Goal: Communication & Community: Answer question/provide support

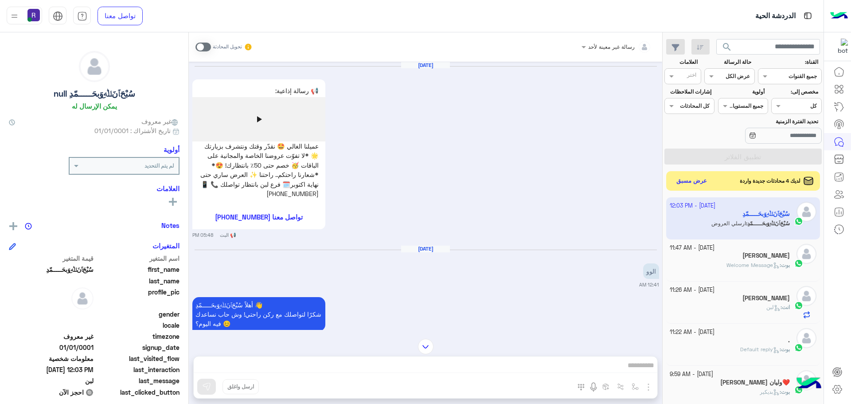
scroll to position [251, 0]
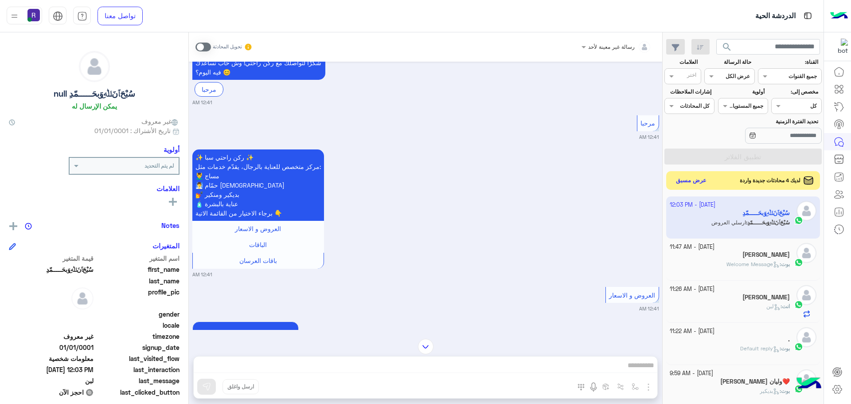
click at [700, 183] on button "عرض مسبق" at bounding box center [691, 181] width 37 height 12
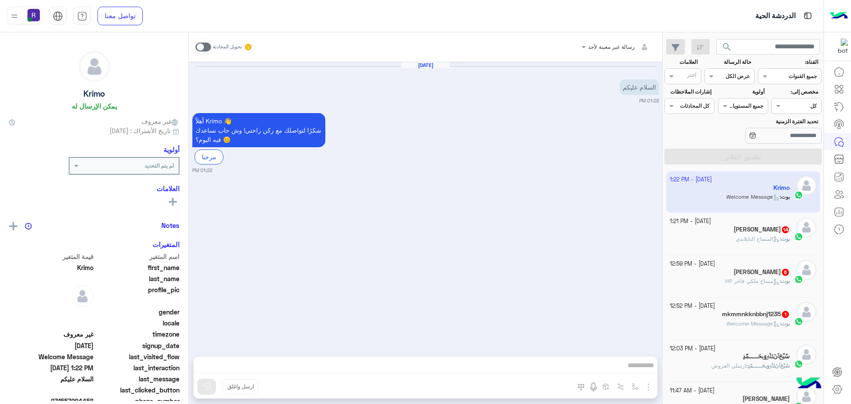
click at [732, 322] on span "Welcome Message" at bounding box center [753, 323] width 53 height 7
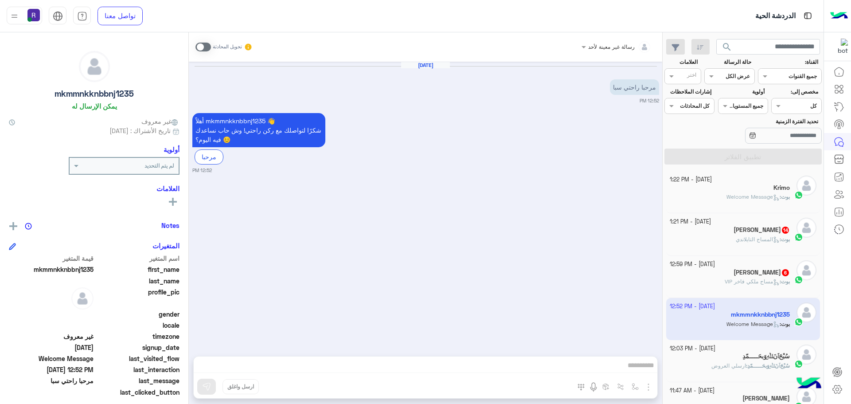
click at [207, 47] on span at bounding box center [204, 47] width 16 height 9
click at [650, 383] on img "button" at bounding box center [648, 387] width 11 height 11
click at [632, 349] on span "المرفقات" at bounding box center [626, 350] width 27 height 10
click at [649, 386] on img "button" at bounding box center [648, 387] width 11 height 11
click at [640, 350] on button "المرفقات" at bounding box center [630, 350] width 48 height 18
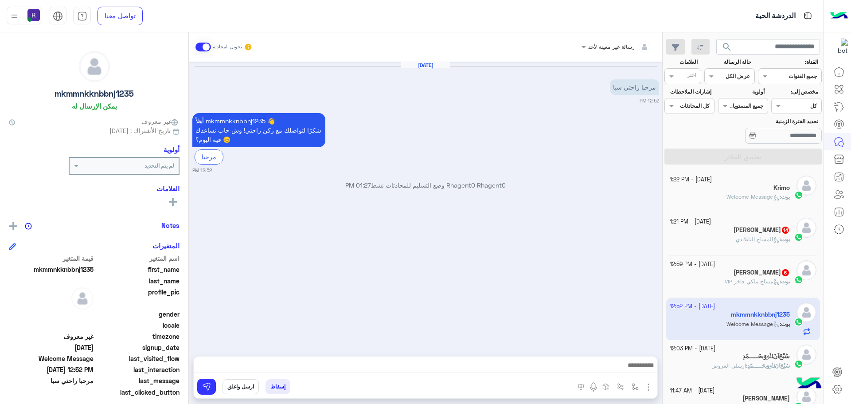
click at [650, 385] on img "button" at bounding box center [648, 387] width 11 height 11
click at [636, 354] on span "المرفقات" at bounding box center [626, 350] width 27 height 10
click at [210, 392] on button at bounding box center [206, 387] width 19 height 16
click at [751, 280] on span "مساج ملكي فاخر VIP" at bounding box center [752, 281] width 55 height 7
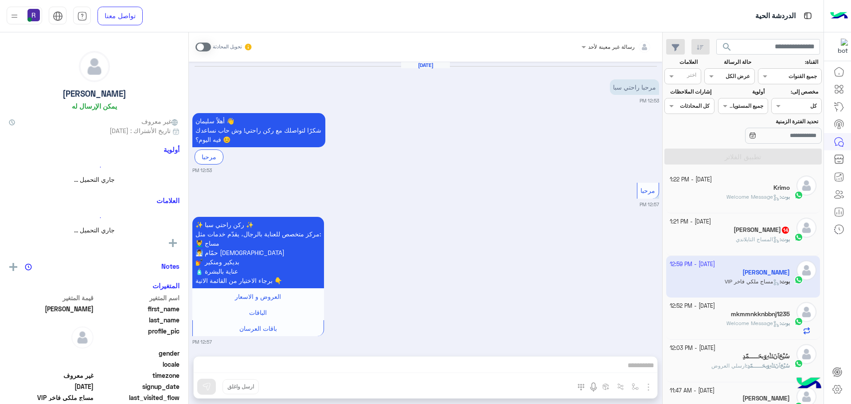
scroll to position [871, 0]
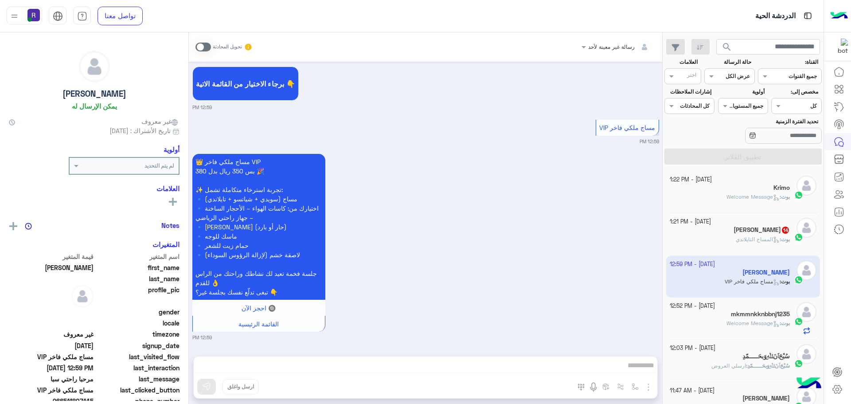
click at [207, 46] on span at bounding box center [204, 47] width 16 height 9
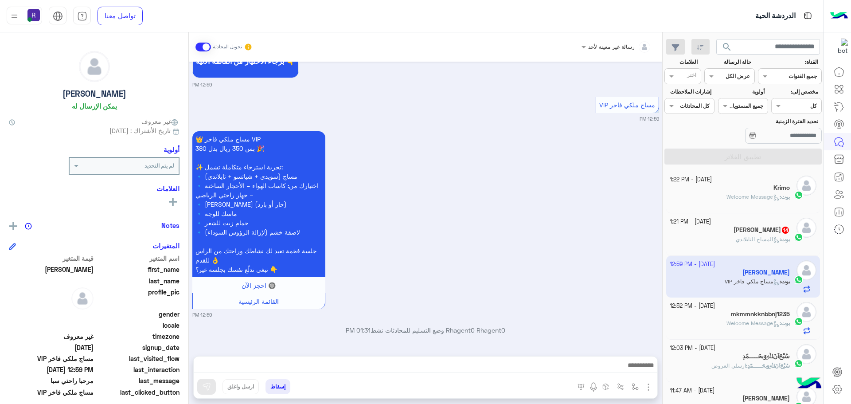
click at [649, 385] on img "button" at bounding box center [648, 387] width 11 height 11
click at [632, 350] on span "المرفقات" at bounding box center [626, 350] width 27 height 10
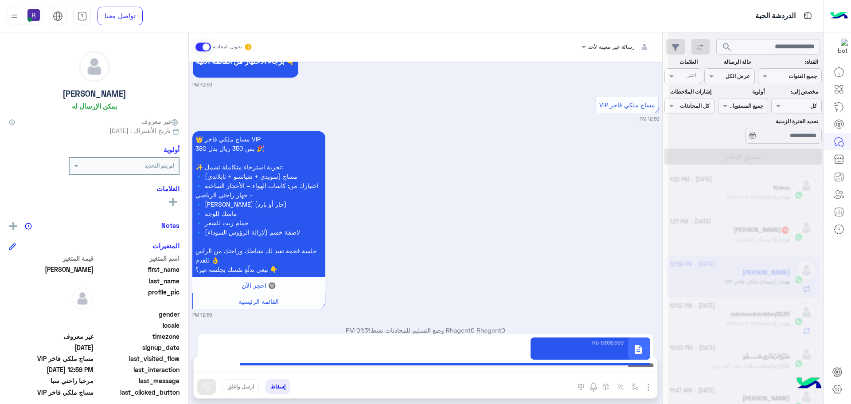
click at [649, 388] on img "button" at bounding box center [648, 387] width 11 height 11
click at [606, 273] on div "👑 مساج ملكي فاخر VIP بس 350 ريال بدل 380 🎉 ✨ تجربة استرخاء متكاملة تشمل: 🔹 مساج…" at bounding box center [425, 223] width 467 height 189
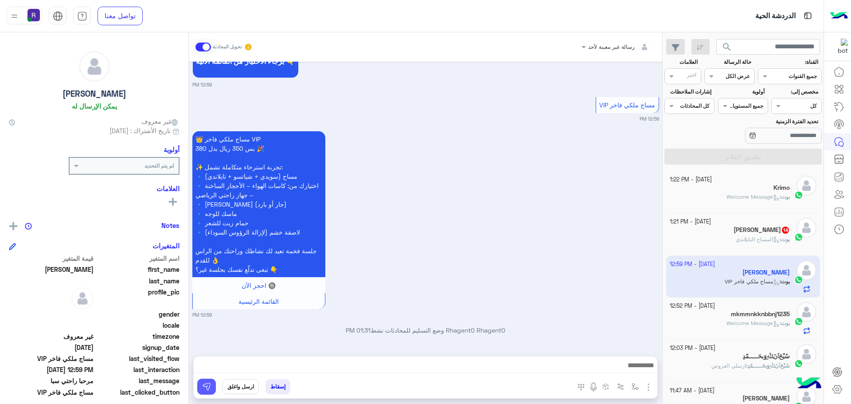
click at [204, 387] on img at bounding box center [206, 386] width 9 height 9
click at [755, 198] on span "Welcome Message" at bounding box center [753, 196] width 53 height 7
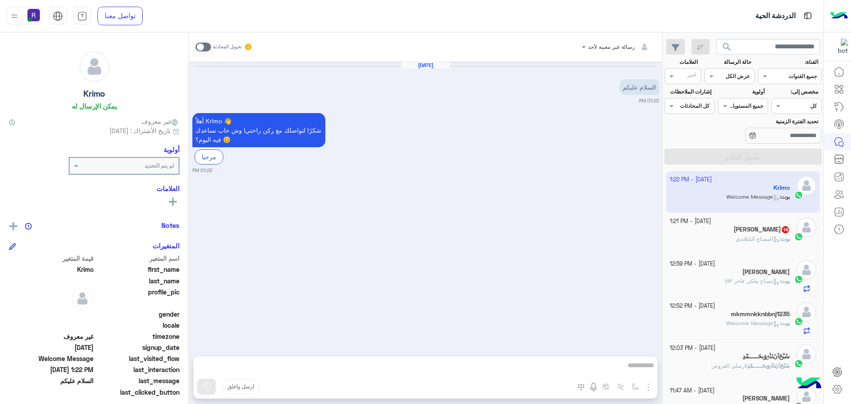
click at [208, 46] on span at bounding box center [204, 47] width 16 height 9
drag, startPoint x: 340, startPoint y: 364, endPoint x: 457, endPoint y: 294, distance: 135.6
click at [457, 294] on div "Oct 15, 2025 السلام عليكم 01:22 PM أهلاً Krimo 👋 شكرًا لتواصلك مع ركن راحتي! وش…" at bounding box center [425, 205] width 473 height 286
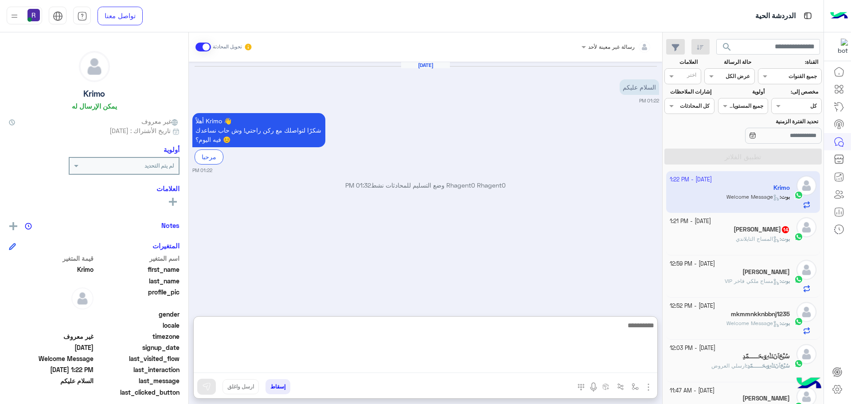
click at [453, 367] on textarea at bounding box center [426, 346] width 464 height 53
type textarea "**********"
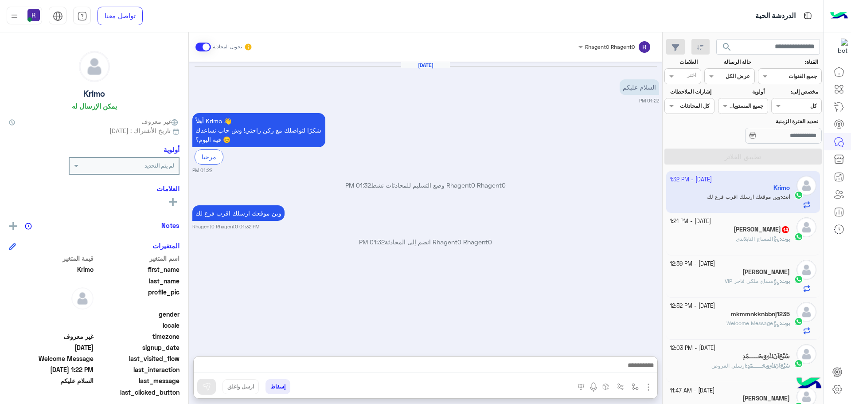
click at [707, 232] on div "Khaled Nasser 14" at bounding box center [730, 230] width 121 height 9
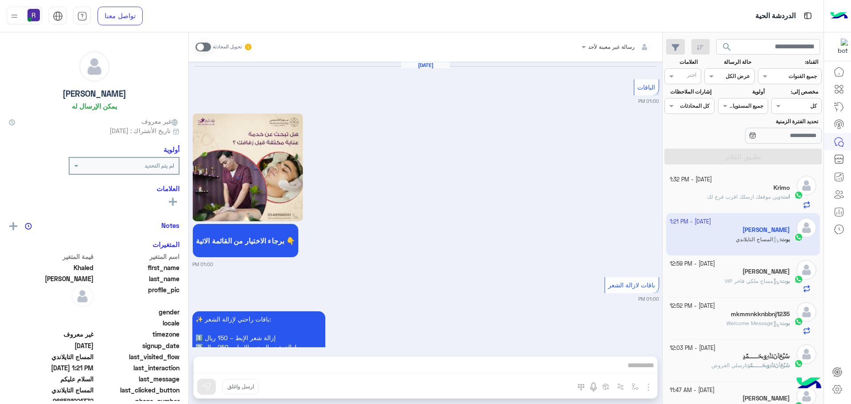
scroll to position [1728, 0]
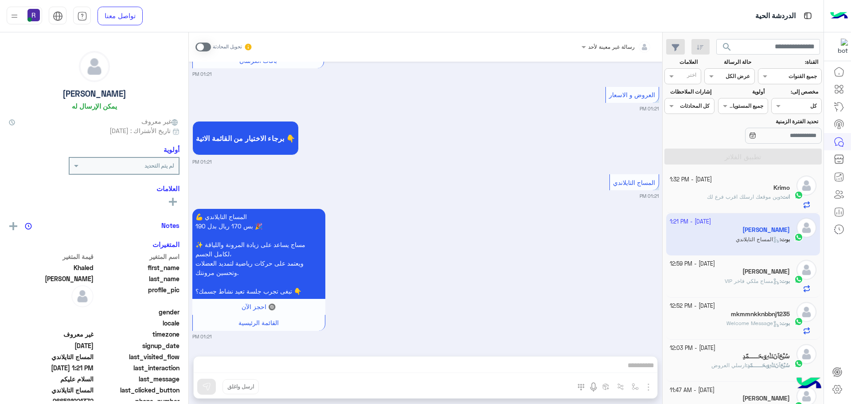
click at [695, 188] on div "Krimo" at bounding box center [730, 188] width 121 height 9
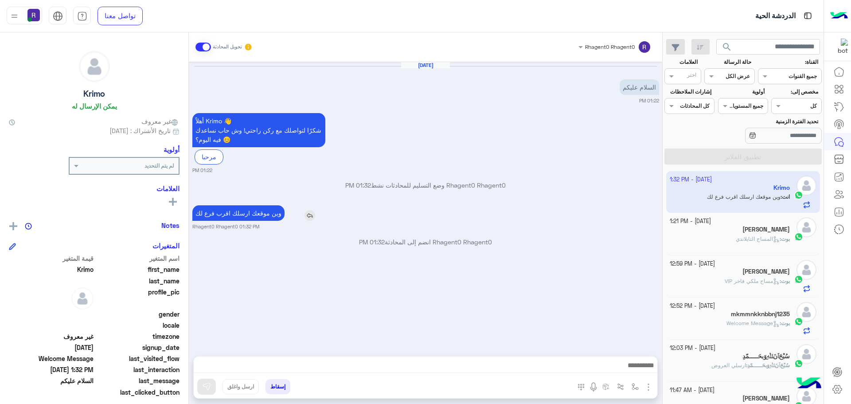
click at [249, 211] on p "وين موقعك ارسلك اقرب فرع لك" at bounding box center [238, 213] width 92 height 16
copy app-msgs-text
click at [707, 234] on div "[PERSON_NAME]" at bounding box center [730, 230] width 121 height 9
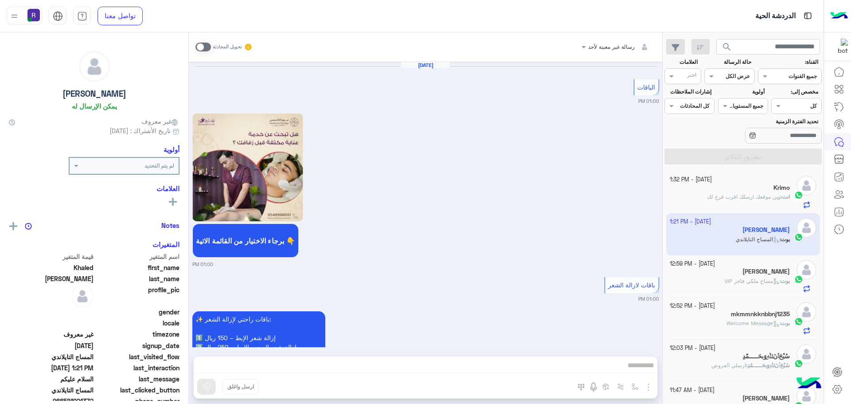
scroll to position [1728, 0]
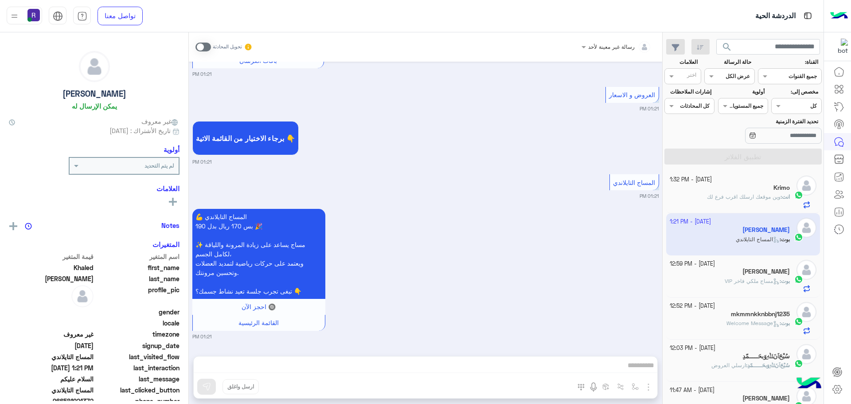
click at [207, 45] on span at bounding box center [204, 47] width 16 height 9
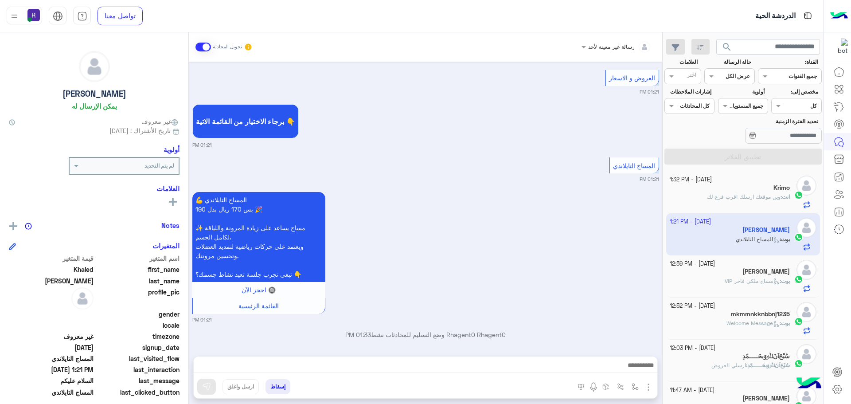
scroll to position [1750, 0]
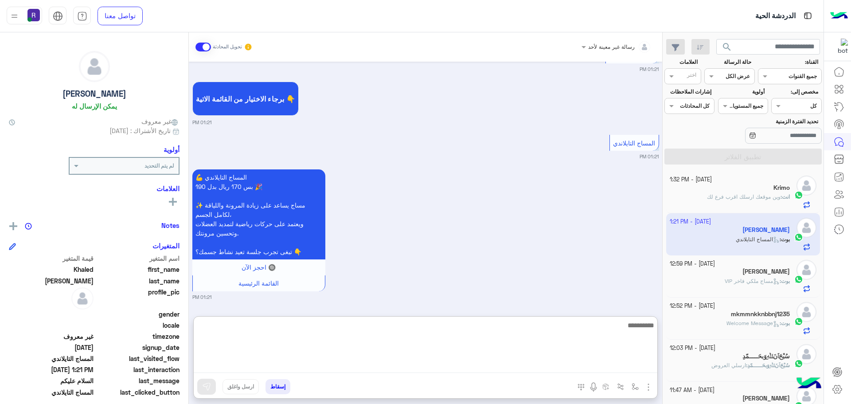
paste textarea "**********"
type textarea "**********"
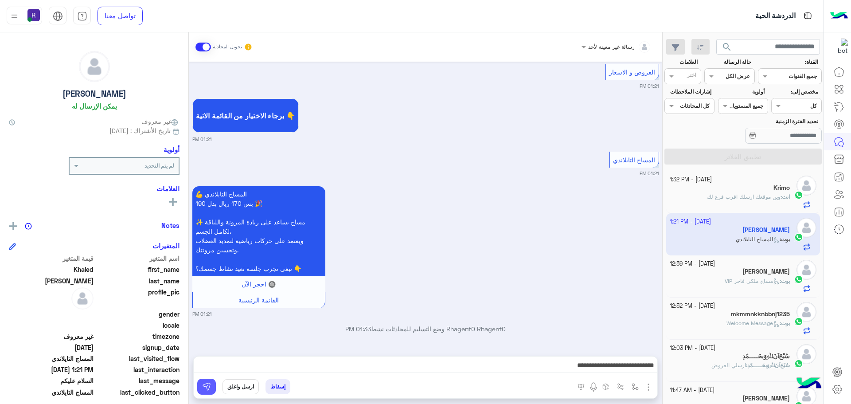
click at [213, 383] on button at bounding box center [206, 387] width 19 height 16
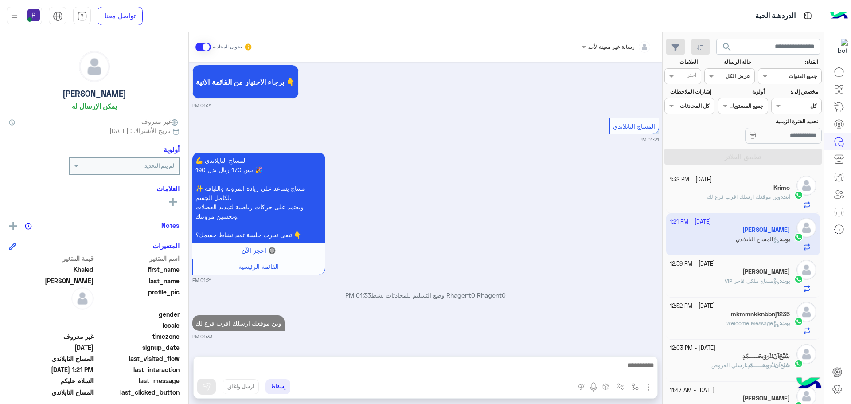
click at [729, 281] on span "مساج ملكي فاخر VIP" at bounding box center [752, 281] width 55 height 7
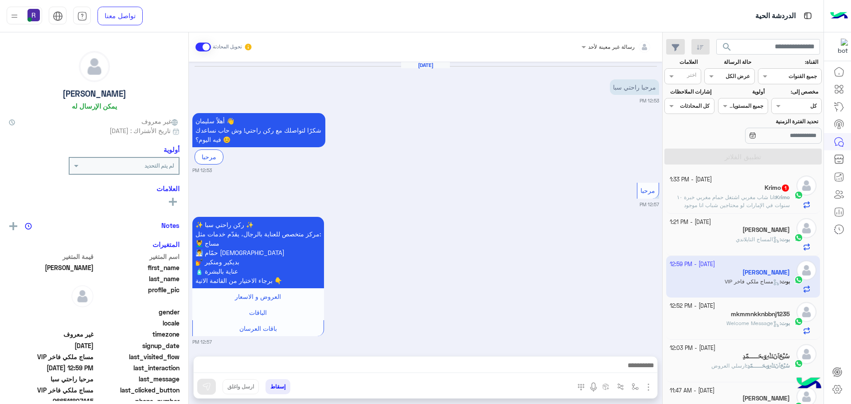
scroll to position [893, 0]
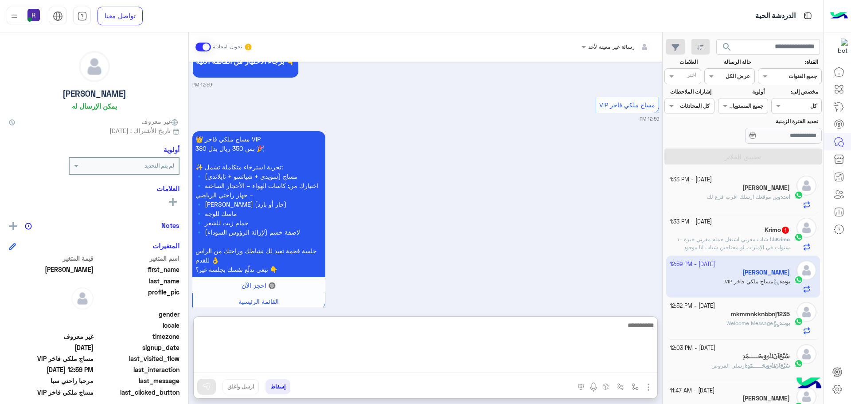
paste textarea "**********"
type textarea "**********"
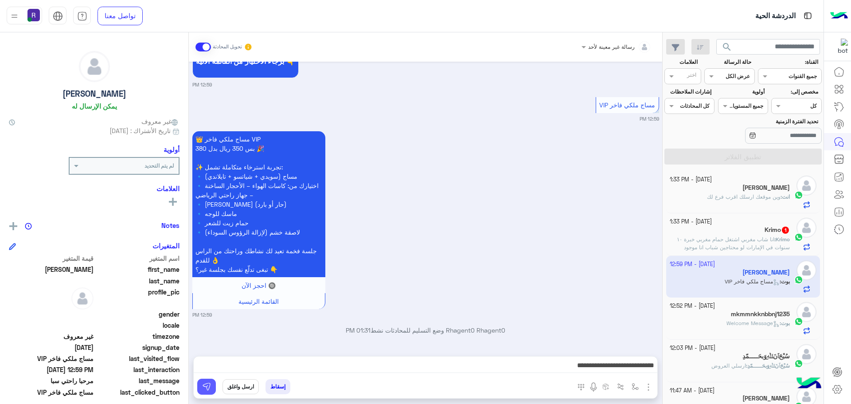
click at [203, 387] on img at bounding box center [206, 386] width 9 height 9
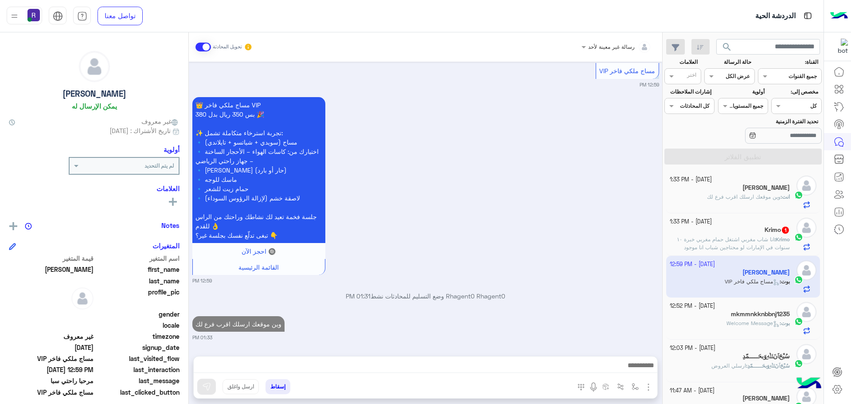
click at [745, 319] on p "بوت : Welcome Message" at bounding box center [758, 323] width 63 height 8
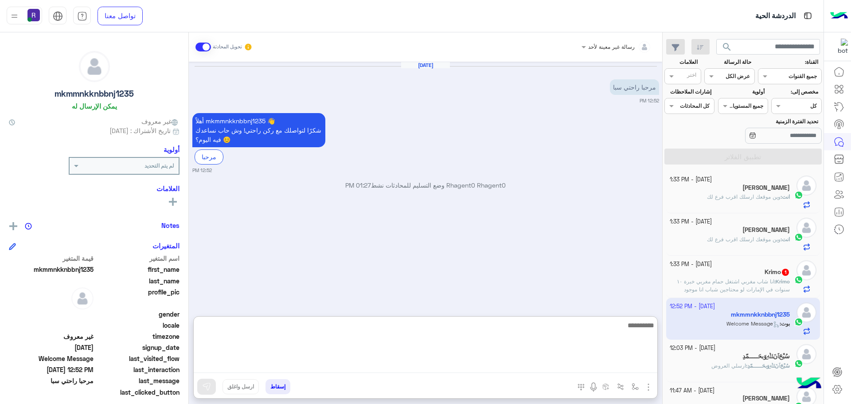
paste textarea "**********"
type textarea "**********"
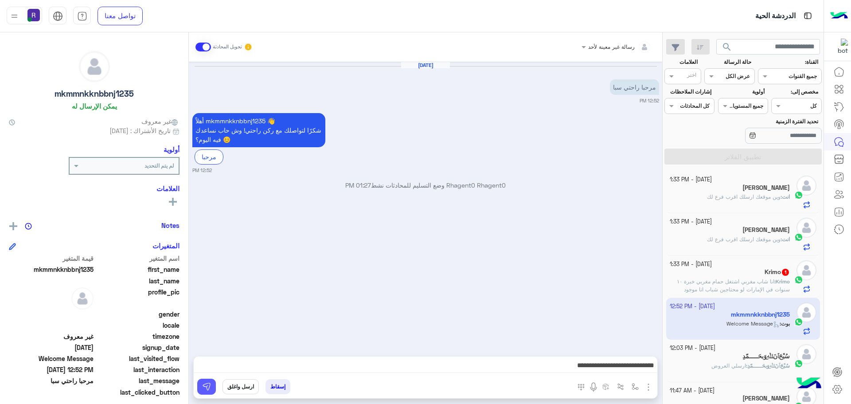
click at [204, 383] on img at bounding box center [206, 386] width 9 height 9
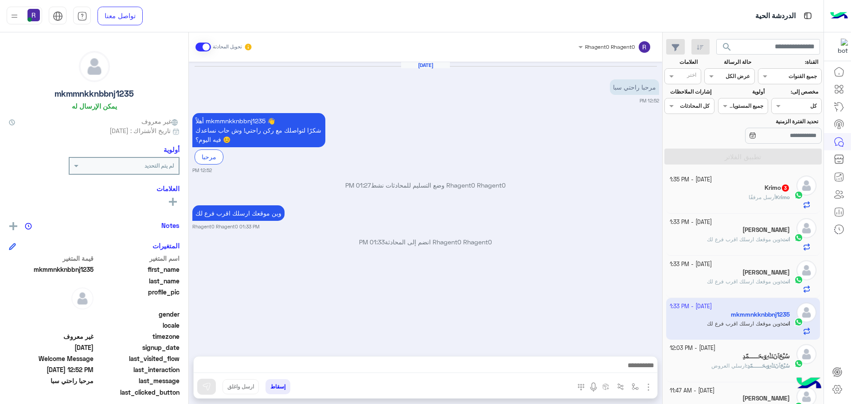
click at [712, 199] on div "Krimo أرسل مرفقًا" at bounding box center [730, 201] width 121 height 16
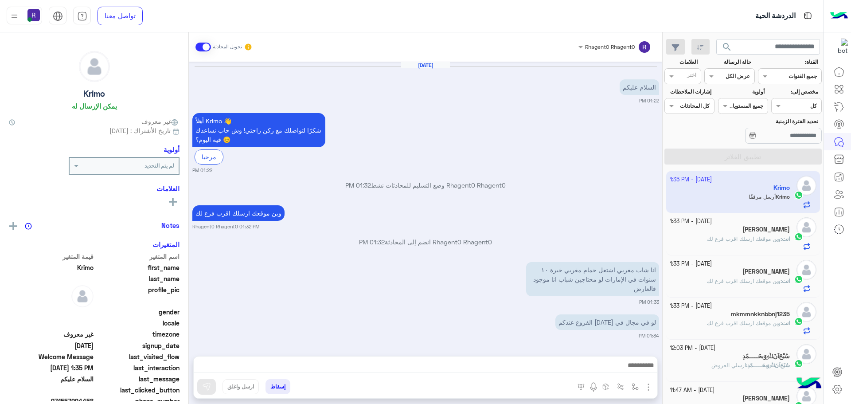
scroll to position [130, 0]
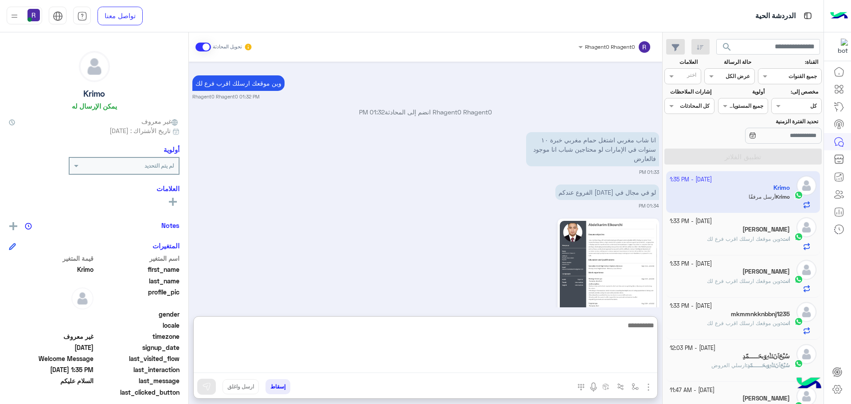
click at [340, 363] on textarea at bounding box center [426, 346] width 464 height 53
type textarea "**********"
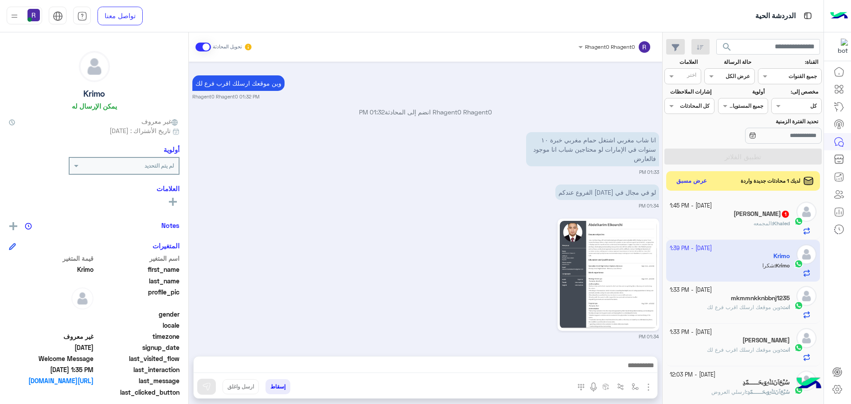
scroll to position [231, 0]
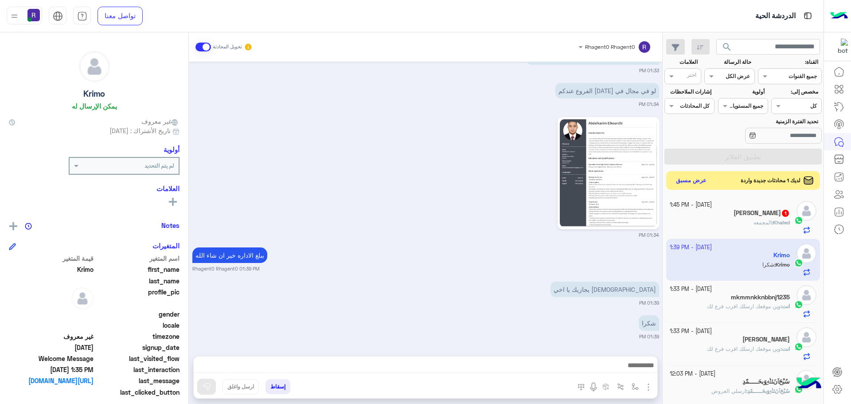
click at [701, 183] on button "عرض مسبق" at bounding box center [691, 181] width 37 height 12
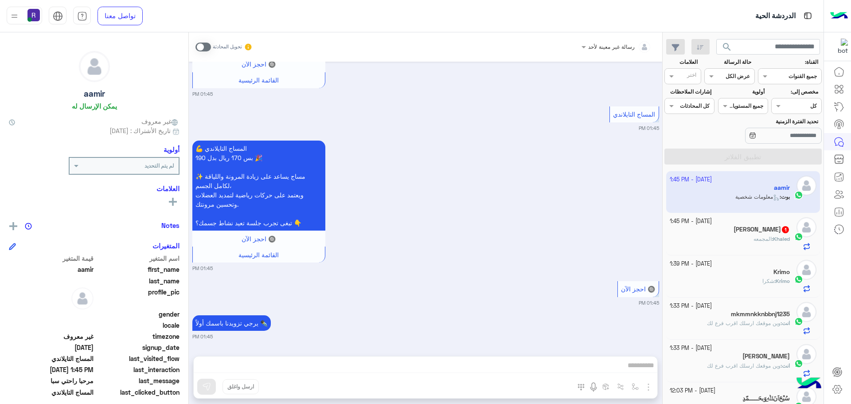
scroll to position [761, 0]
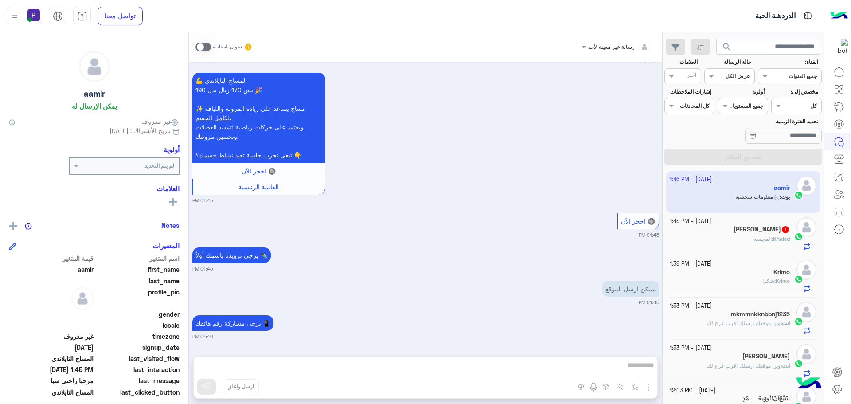
click at [208, 46] on span at bounding box center [204, 47] width 16 height 9
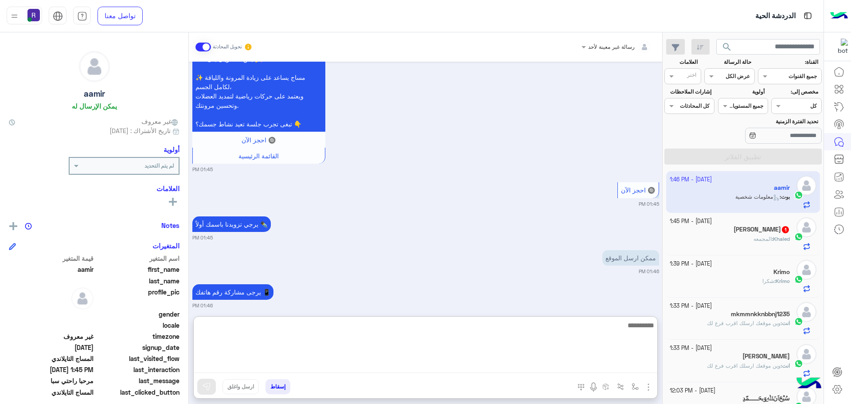
paste textarea "**********"
type textarea "**********"
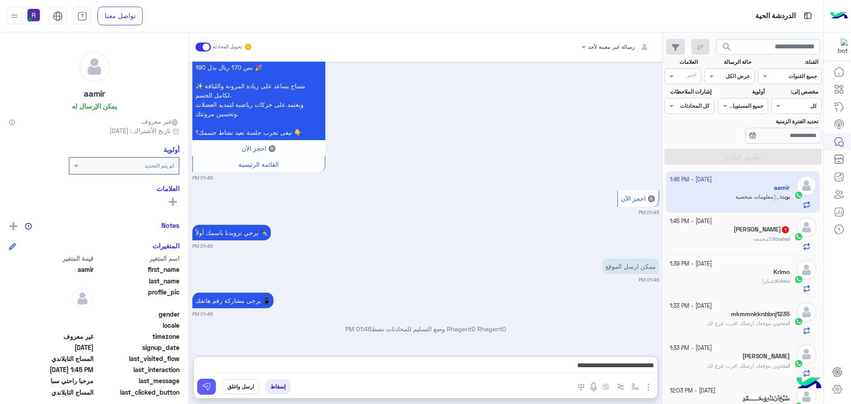
click at [207, 390] on img at bounding box center [206, 386] width 9 height 9
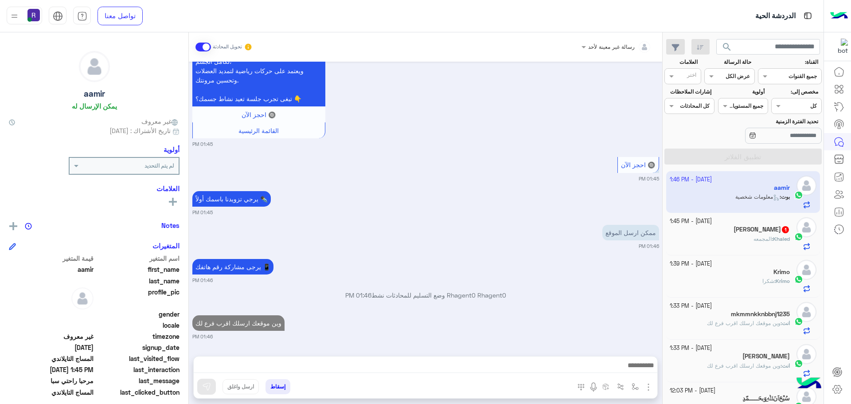
scroll to position [818, 0]
click at [723, 235] on div "Khaled : المجمعه" at bounding box center [730, 243] width 121 height 16
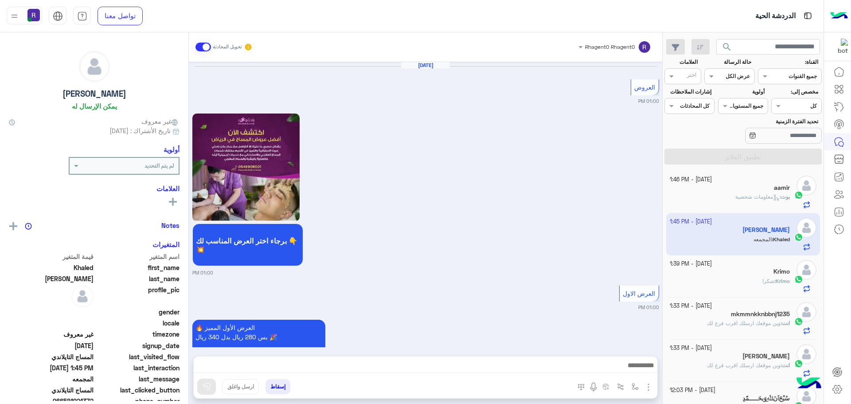
scroll to position [1451, 0]
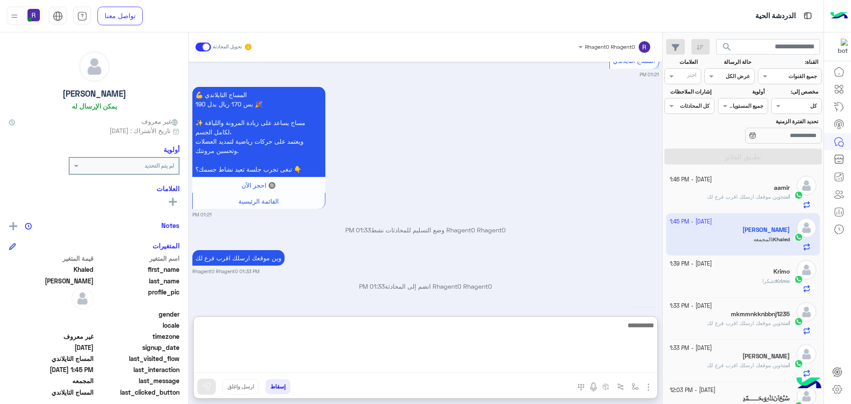
click at [403, 367] on textarea at bounding box center [426, 346] width 464 height 53
type textarea "**********"
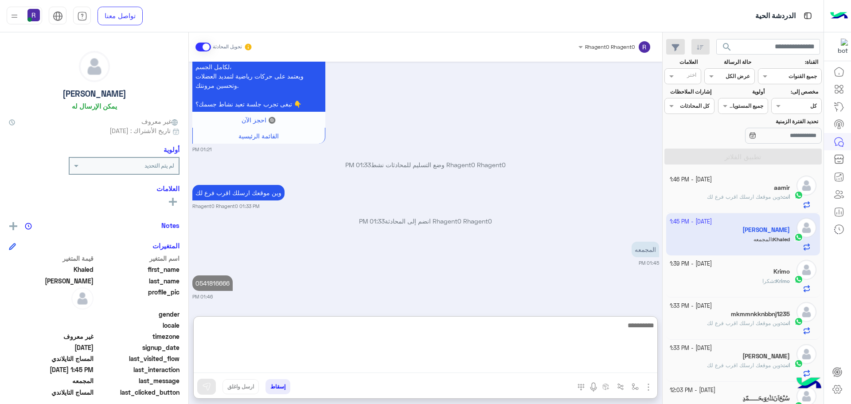
click at [403, 367] on textarea at bounding box center [426, 346] width 464 height 53
type textarea "**********"
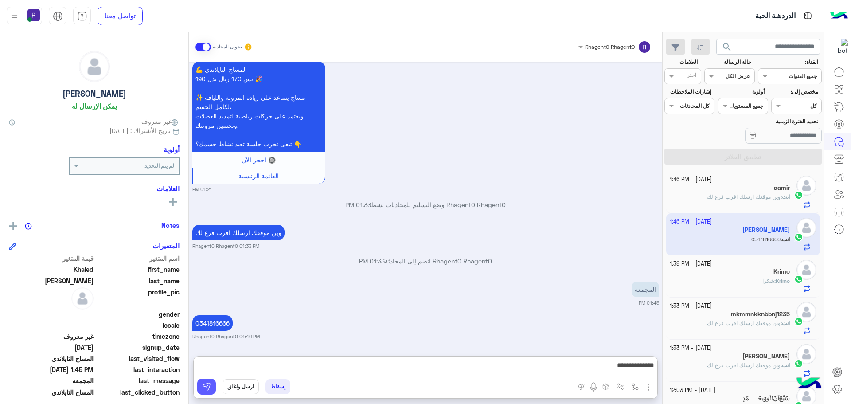
click at [211, 390] on button at bounding box center [206, 387] width 19 height 16
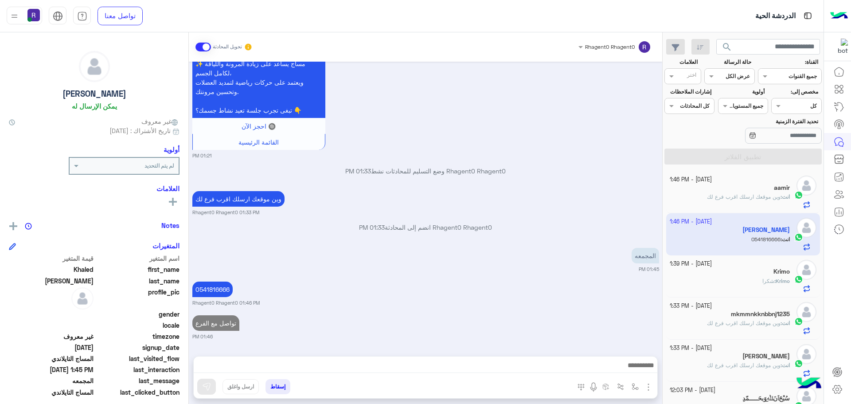
scroll to position [1518, 0]
click at [759, 194] on span "وين موقعك ارسلك اقرب فرع لك" at bounding box center [744, 196] width 74 height 7
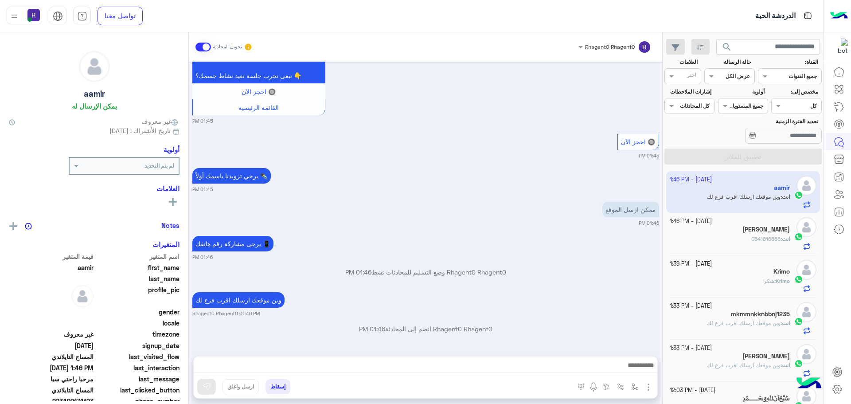
scroll to position [893, 0]
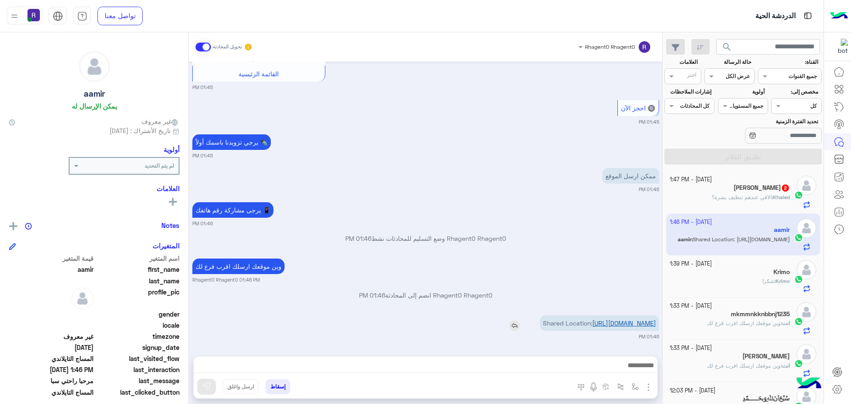
click at [628, 322] on link "https://maps.google.com/maps?q=24.5979953,46.7726372" at bounding box center [624, 323] width 64 height 8
click at [634, 387] on img "button" at bounding box center [635, 386] width 7 height 7
click at [620, 367] on input "text" at bounding box center [615, 366] width 45 height 8
click at [613, 316] on div "لبن" at bounding box center [604, 312] width 76 height 17
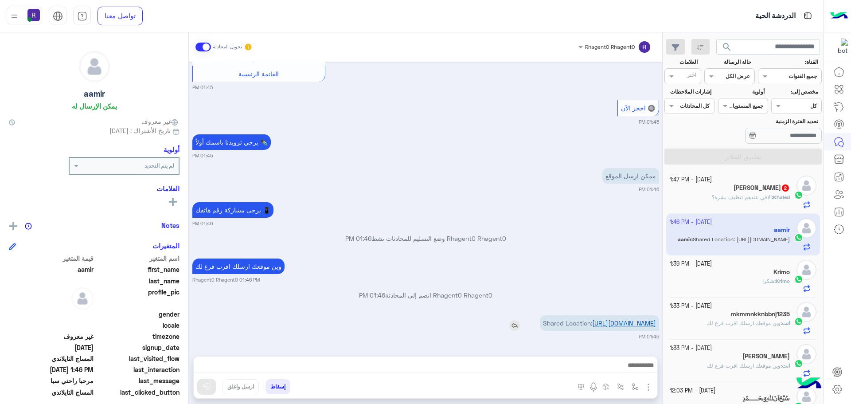
type textarea "***"
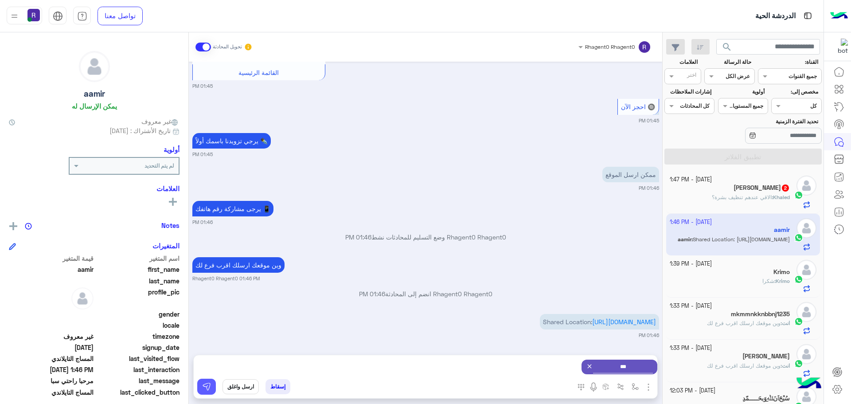
click at [203, 387] on img at bounding box center [206, 386] width 9 height 9
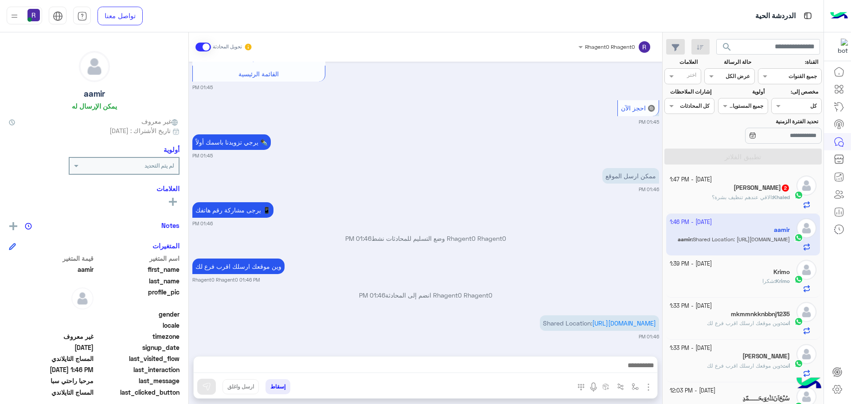
scroll to position [893, 0]
click at [772, 197] on b "Khaled :" at bounding box center [781, 197] width 18 height 7
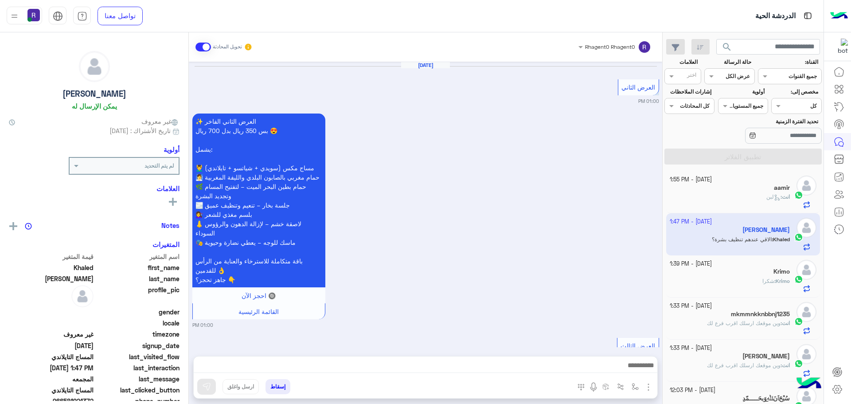
scroll to position [1169, 0]
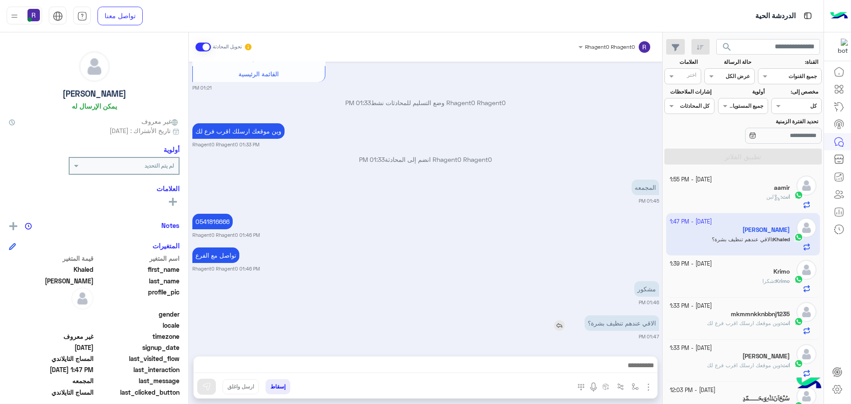
click at [558, 325] on img at bounding box center [559, 325] width 11 height 11
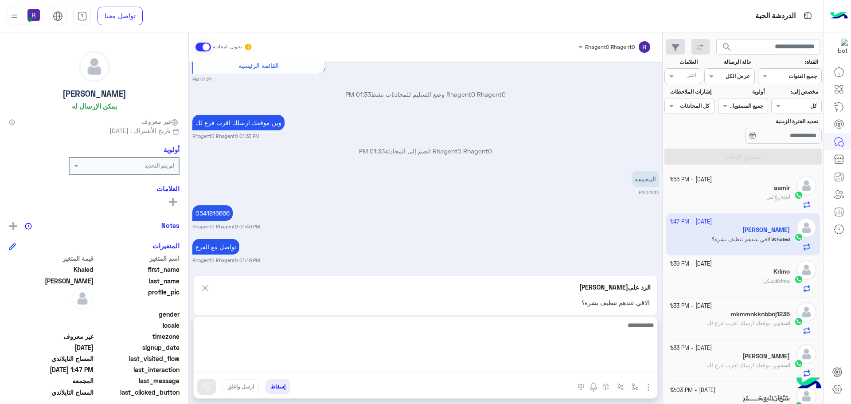
click at [514, 364] on textarea at bounding box center [426, 346] width 464 height 53
type textarea "**********"
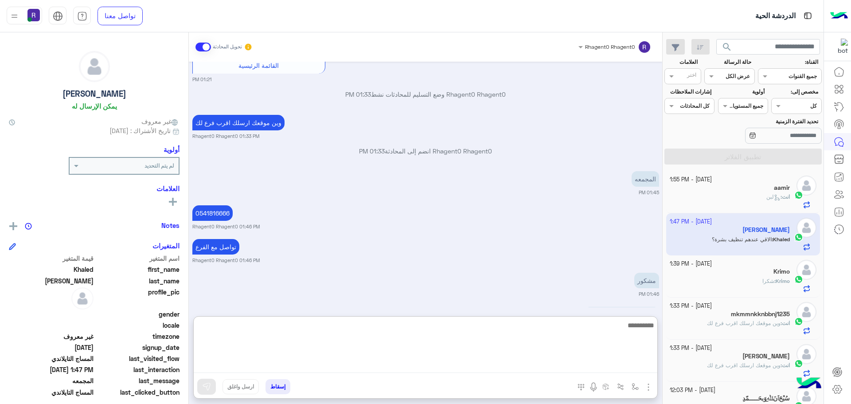
scroll to position [1258, 0]
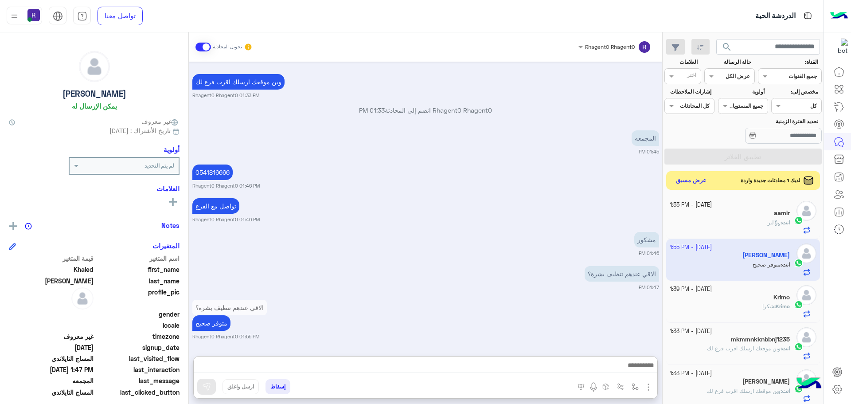
click at [690, 176] on button "عرض مسبق" at bounding box center [691, 181] width 37 height 12
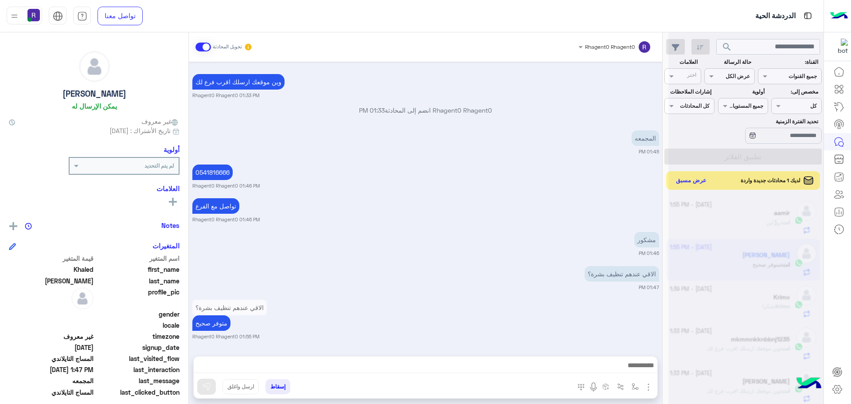
scroll to position [1218, 0]
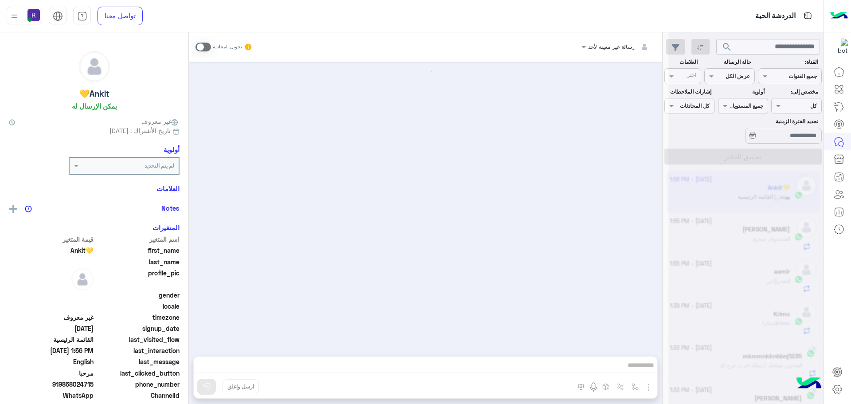
scroll to position [281, 0]
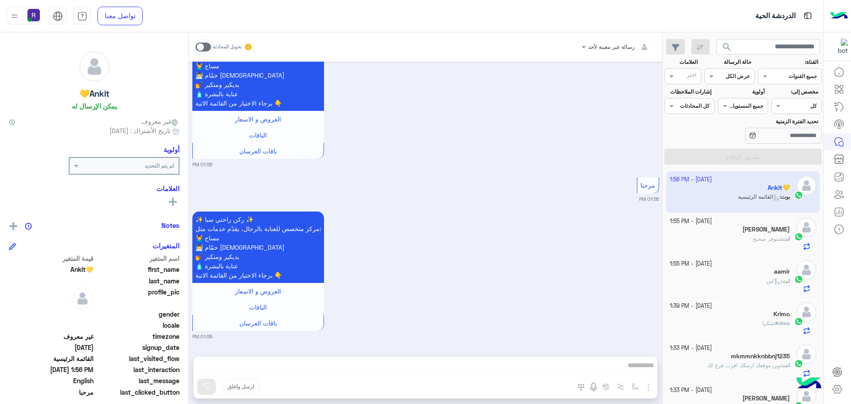
click at [207, 46] on span at bounding box center [204, 47] width 16 height 9
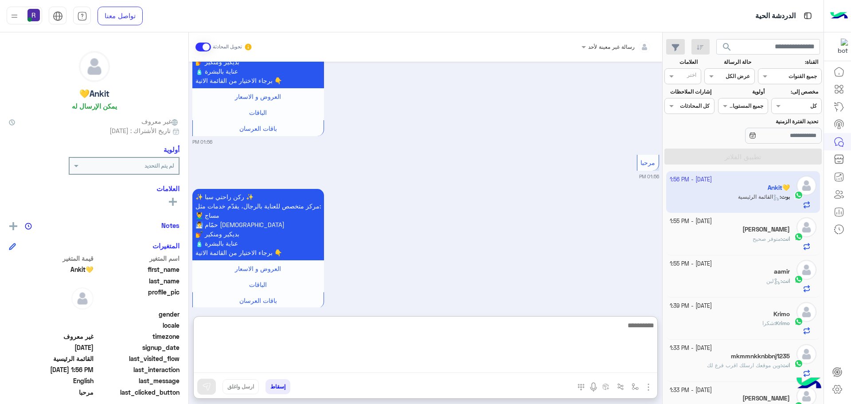
paste textarea "**********"
type textarea "**********"
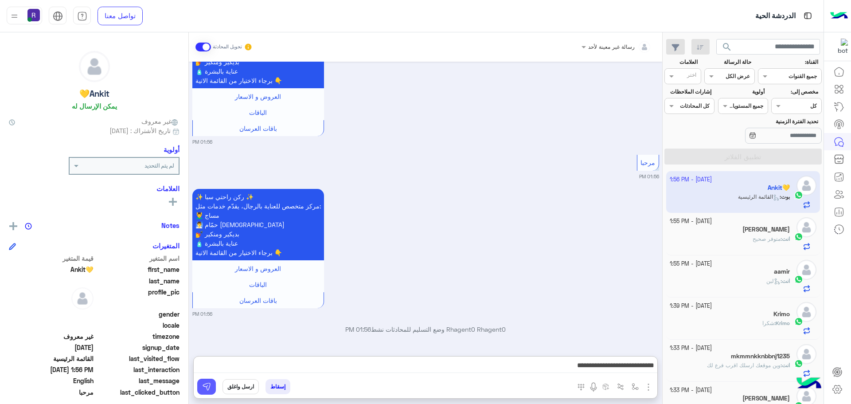
click at [211, 386] on button at bounding box center [206, 387] width 19 height 16
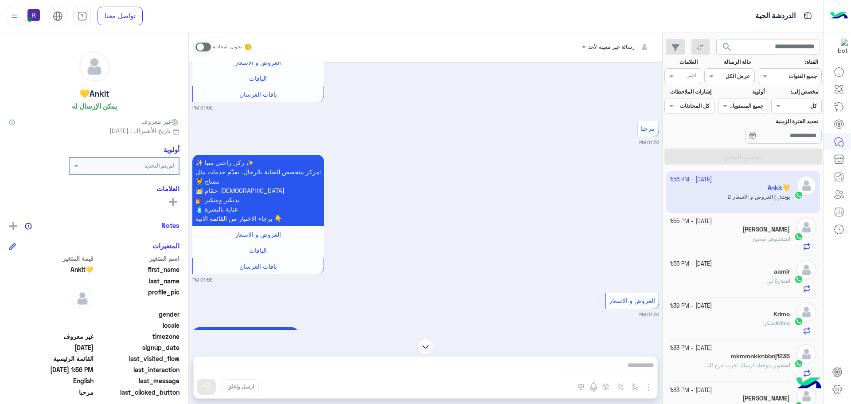
scroll to position [456, 0]
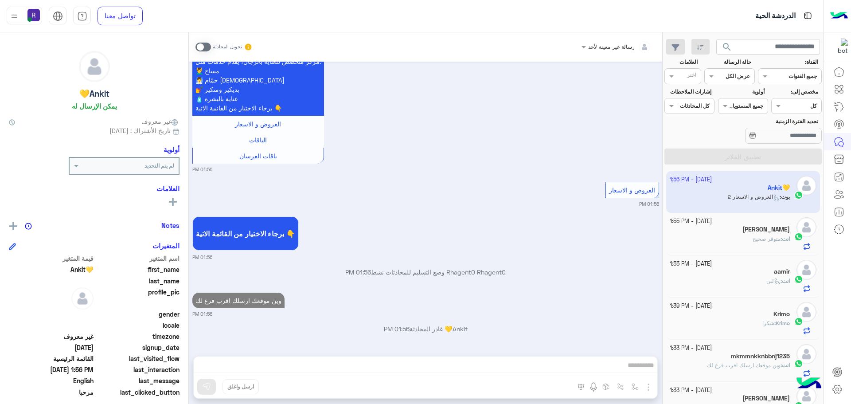
click at [793, 272] on div "15 October - 1:55 PM aamir انت : لبن" at bounding box center [743, 276] width 147 height 33
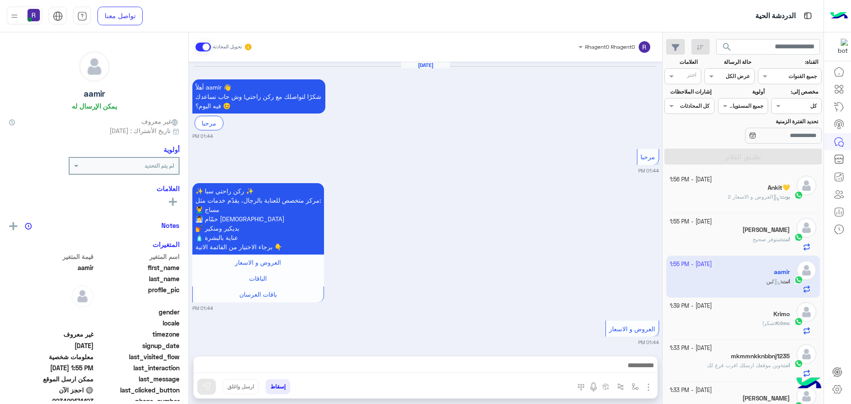
scroll to position [943, 0]
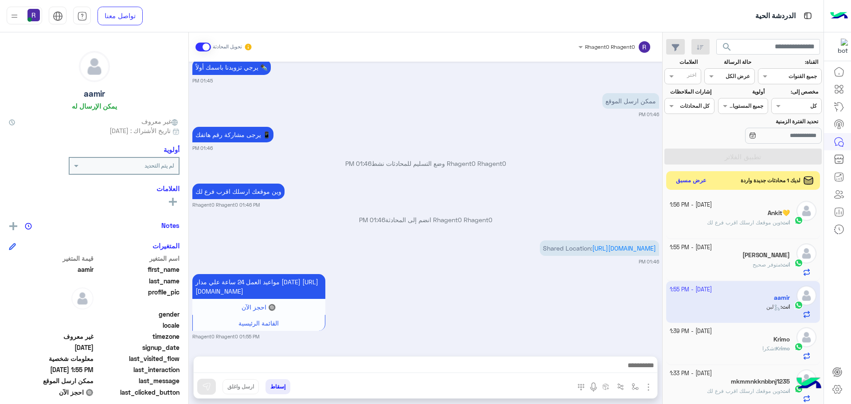
click at [696, 182] on button "عرض مسبق" at bounding box center [691, 181] width 37 height 12
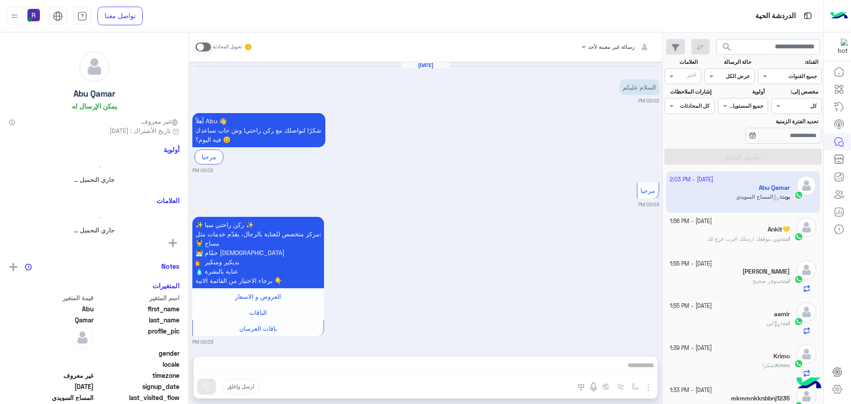
scroll to position [276, 0]
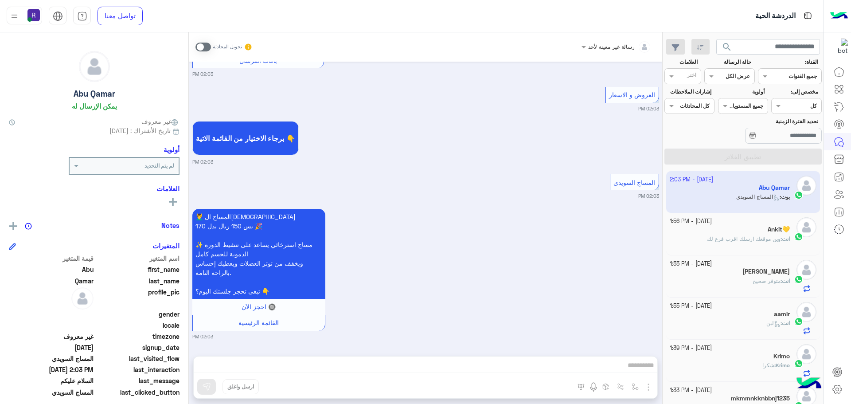
click at [209, 49] on span at bounding box center [204, 47] width 16 height 9
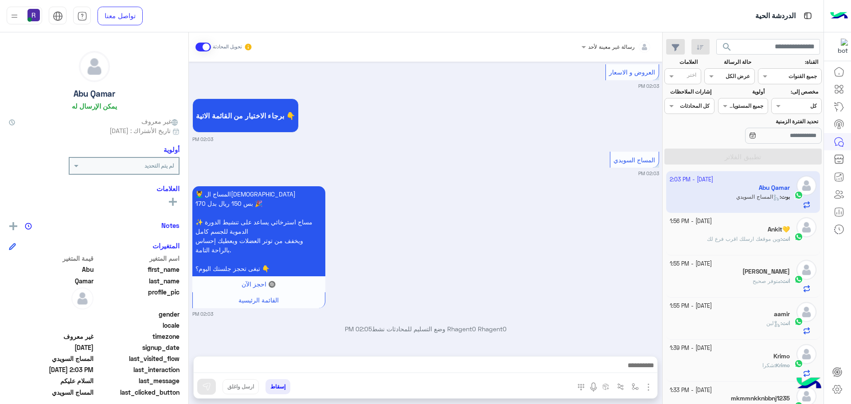
click at [650, 387] on img "button" at bounding box center [648, 387] width 11 height 11
click at [634, 349] on span "المرفقات" at bounding box center [626, 350] width 27 height 10
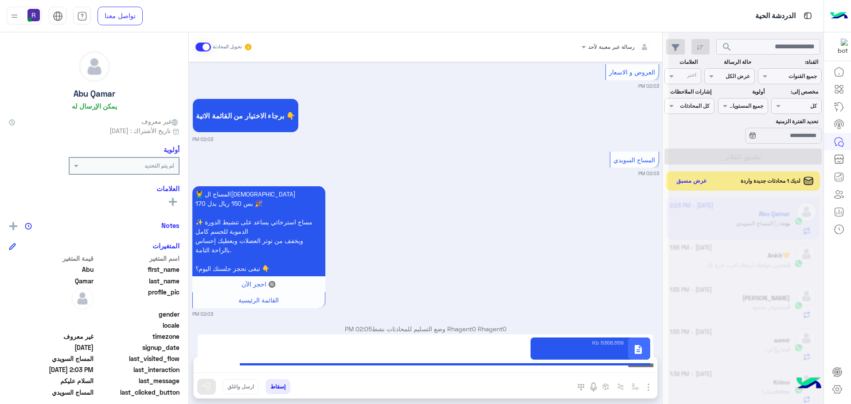
type textarea "**********"
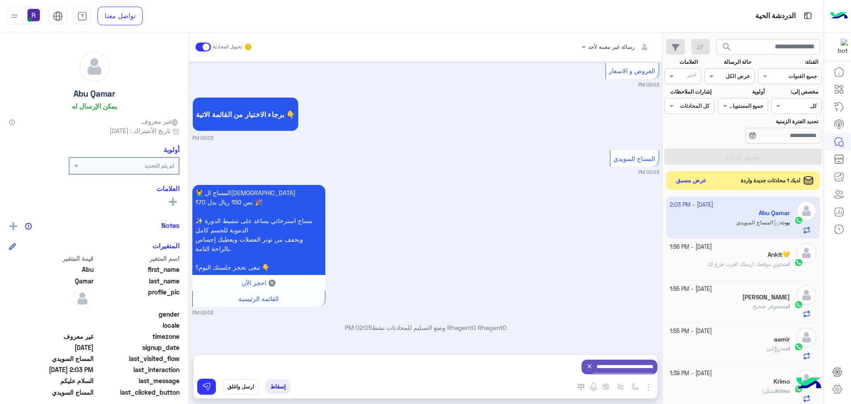
click at [694, 178] on button "عرض مسبق" at bounding box center [691, 181] width 37 height 12
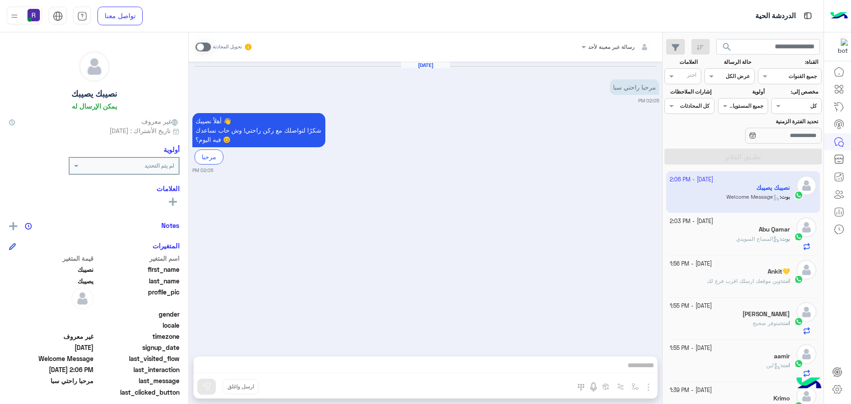
click at [728, 245] on div "بوت : [PERSON_NAME]" at bounding box center [730, 243] width 121 height 16
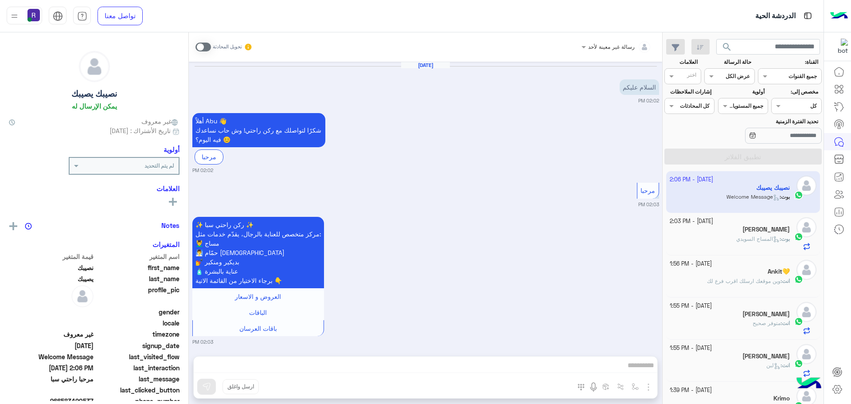
scroll to position [402, 0]
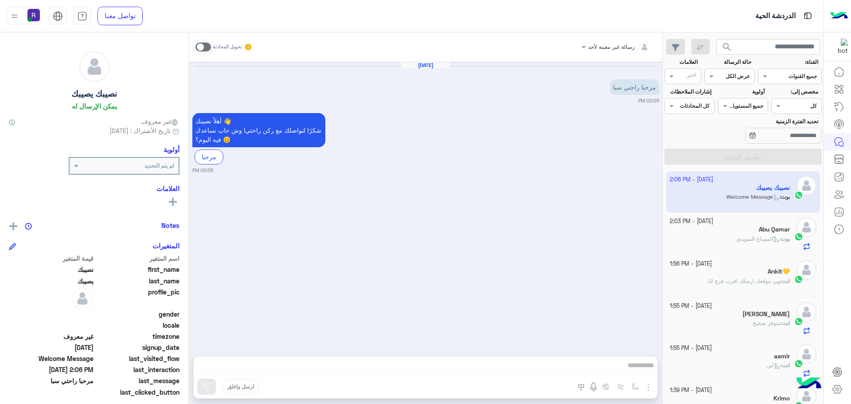
click at [207, 44] on span at bounding box center [204, 47] width 16 height 9
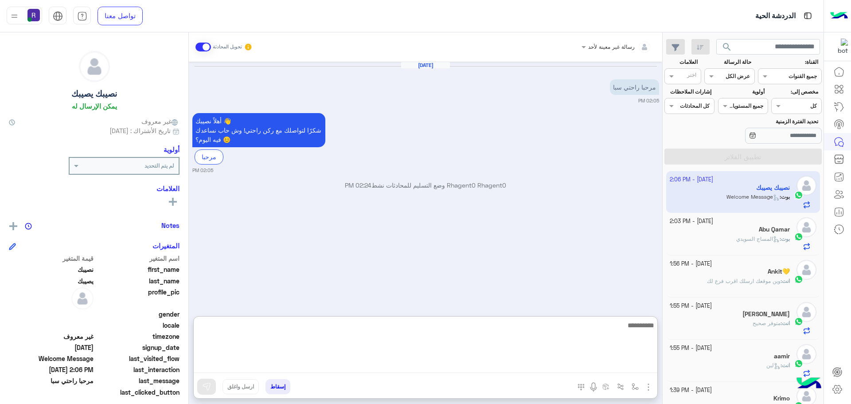
paste textarea "**********"
type textarea "**********"
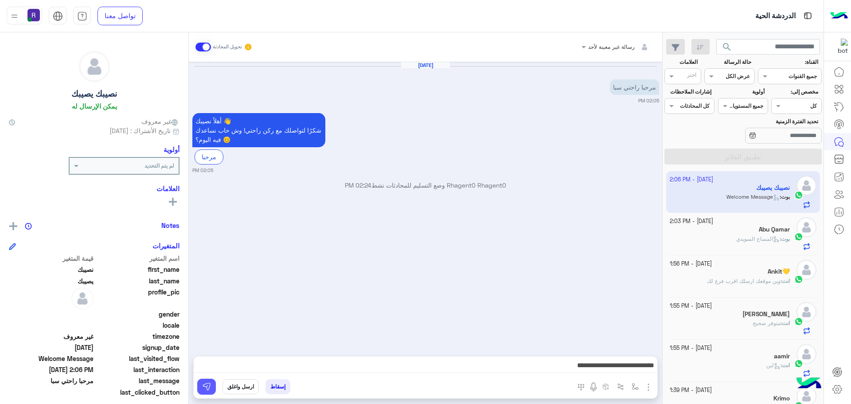
click at [203, 384] on img at bounding box center [206, 386] width 9 height 9
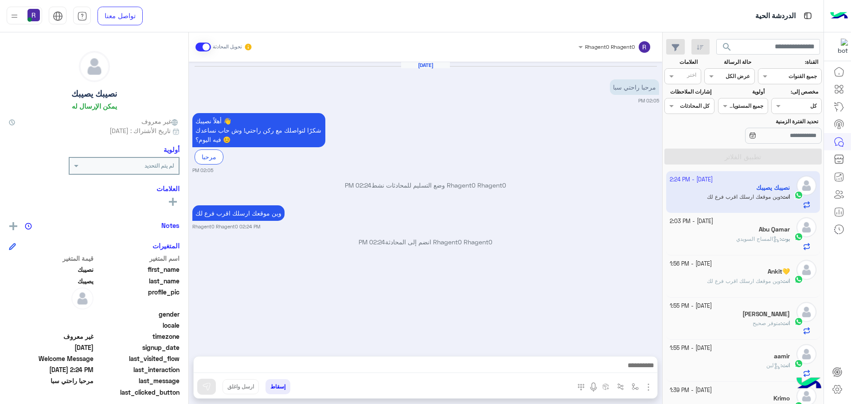
click at [754, 246] on div "بوت : [PERSON_NAME]" at bounding box center [730, 243] width 121 height 16
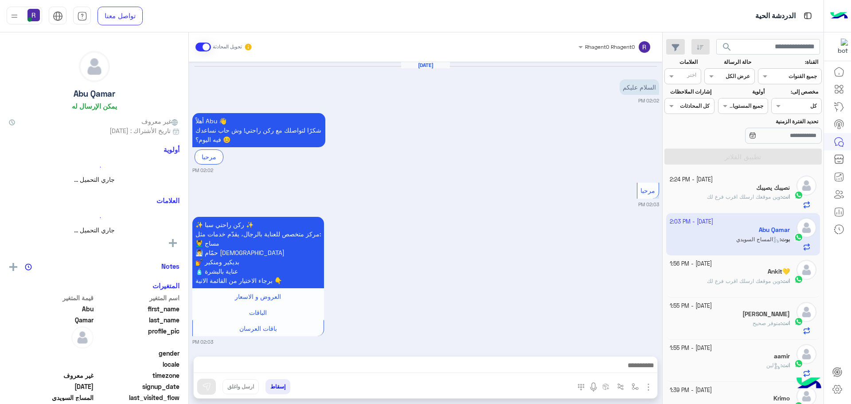
scroll to position [299, 0]
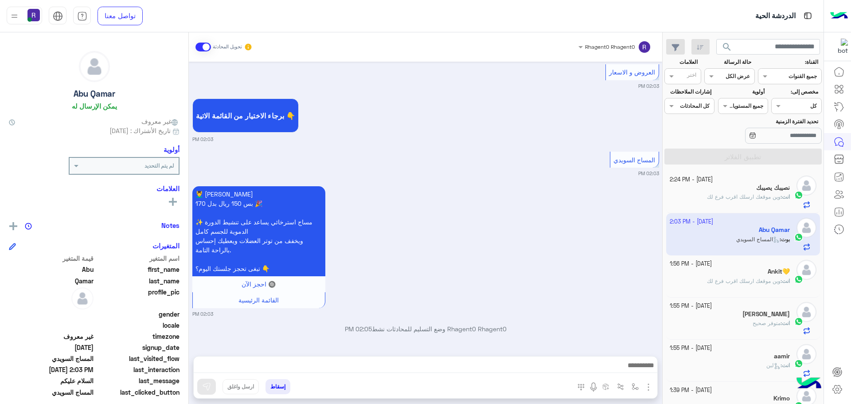
click at [748, 197] on span "وين موقعك ارسلك اقرب فرع لك" at bounding box center [744, 196] width 74 height 7
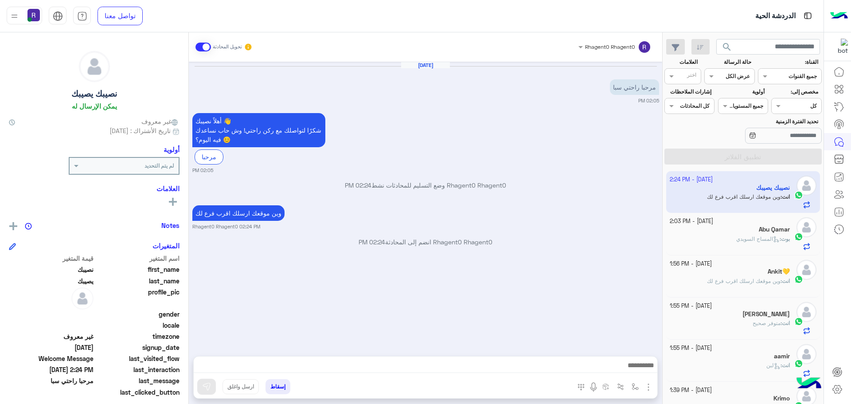
click at [745, 235] on span "المساج السويدي" at bounding box center [757, 238] width 43 height 7
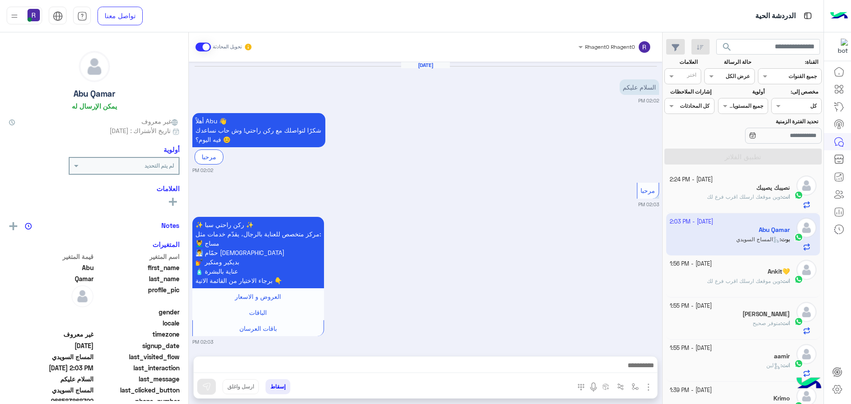
scroll to position [299, 0]
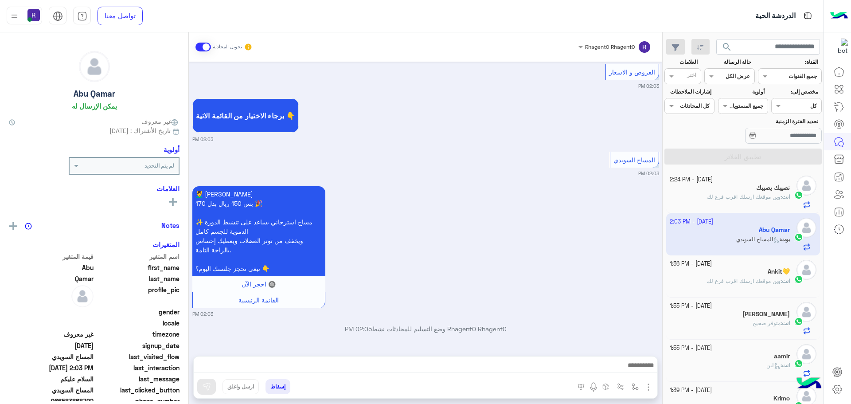
click at [748, 270] on div "Ankit💛" at bounding box center [730, 272] width 121 height 9
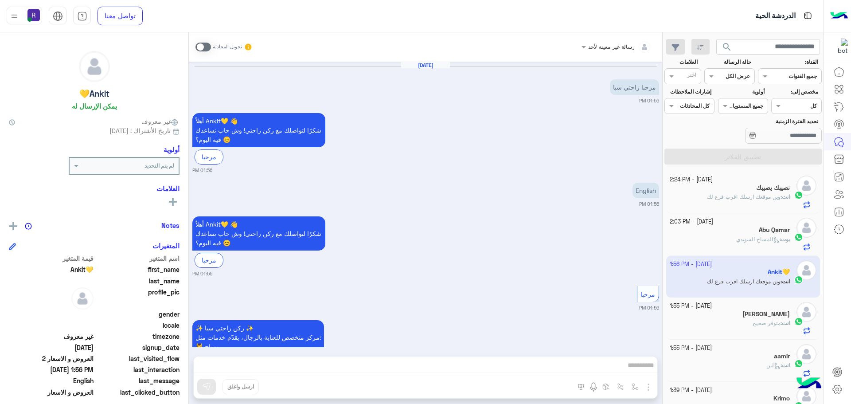
scroll to position [456, 0]
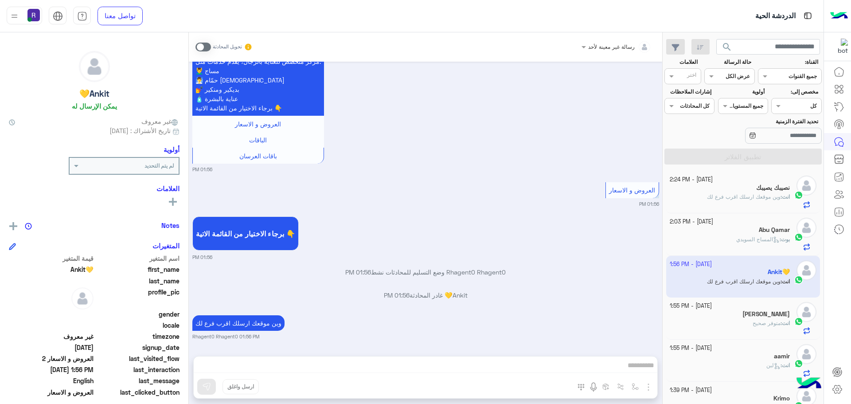
click at [741, 321] on div "انت : متوفر صحيح" at bounding box center [730, 327] width 121 height 16
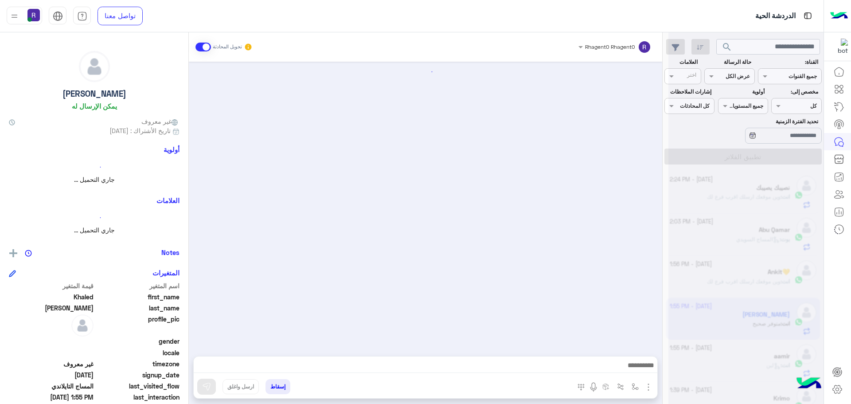
scroll to position [1184, 0]
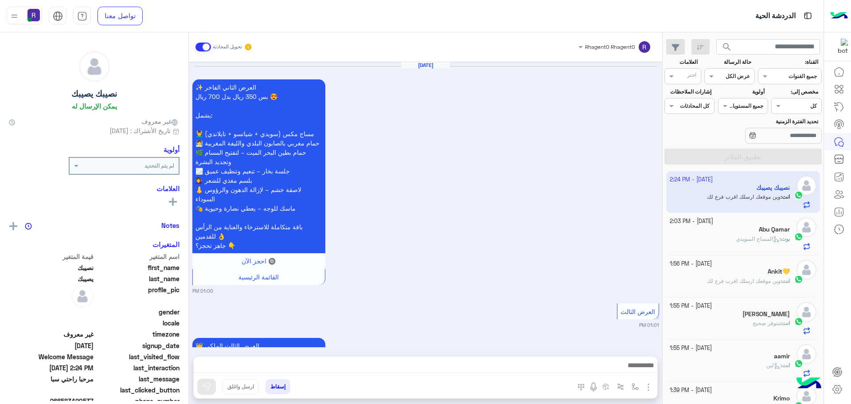
scroll to position [1366, 0]
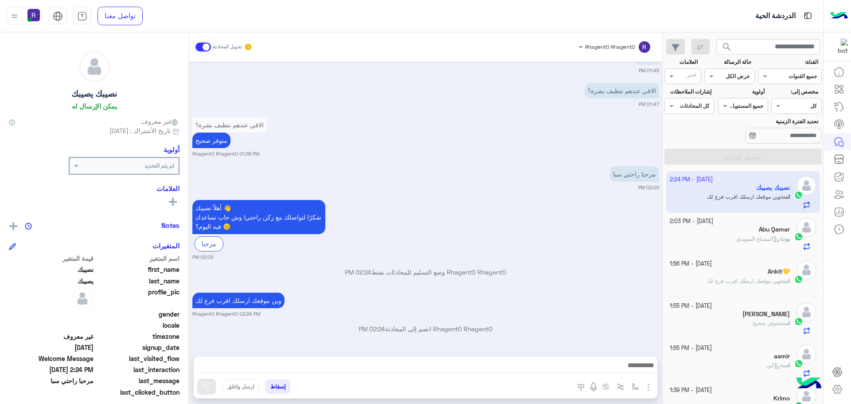
click at [717, 236] on div "بوت : [PERSON_NAME]" at bounding box center [730, 243] width 121 height 16
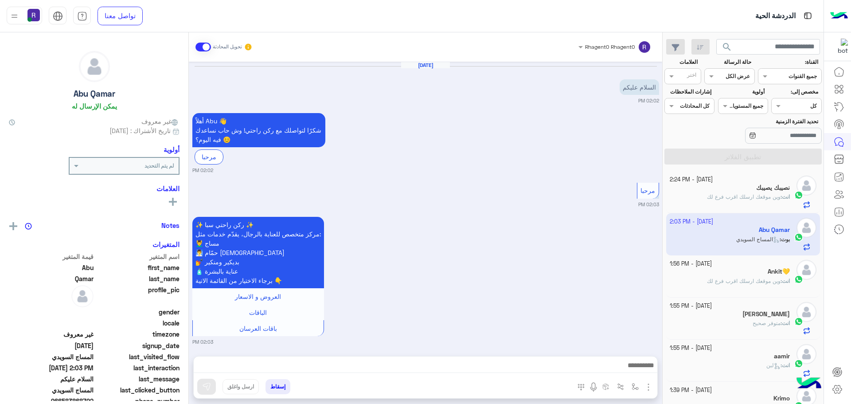
scroll to position [299, 0]
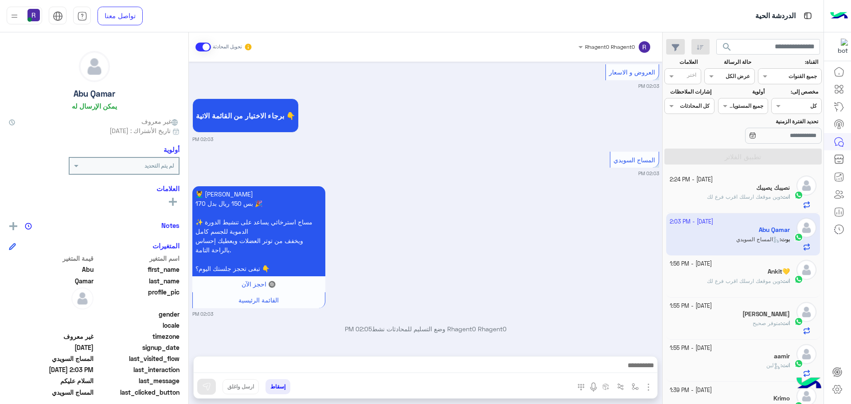
click at [651, 383] on img "button" at bounding box center [648, 387] width 11 height 11
click at [632, 352] on span "المرفقات" at bounding box center [626, 350] width 27 height 10
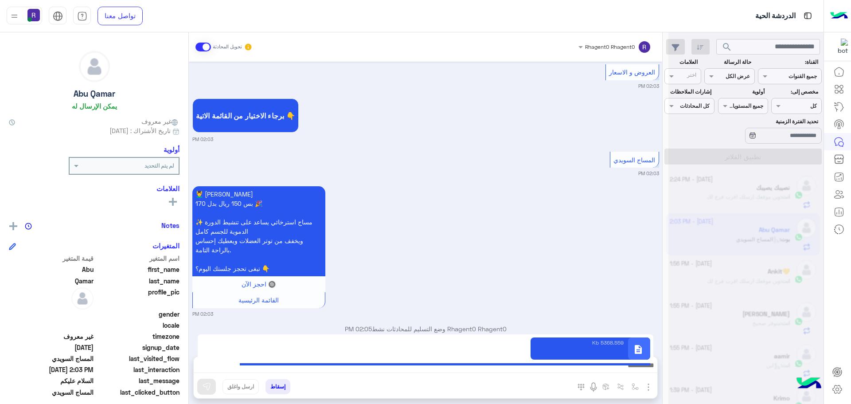
type textarea "**********"
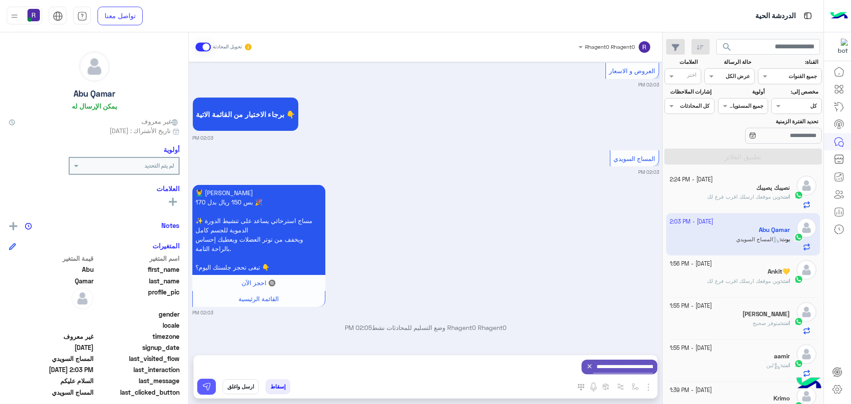
click at [208, 390] on img at bounding box center [206, 386] width 9 height 9
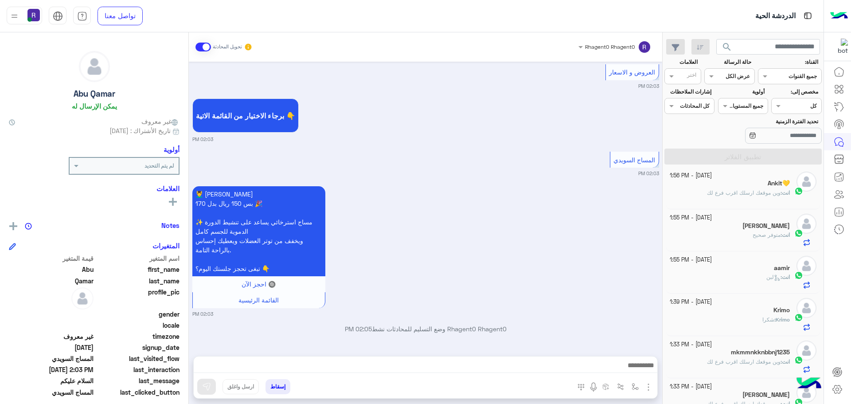
scroll to position [89, 0]
click at [732, 310] on div "Krimo" at bounding box center [730, 310] width 121 height 9
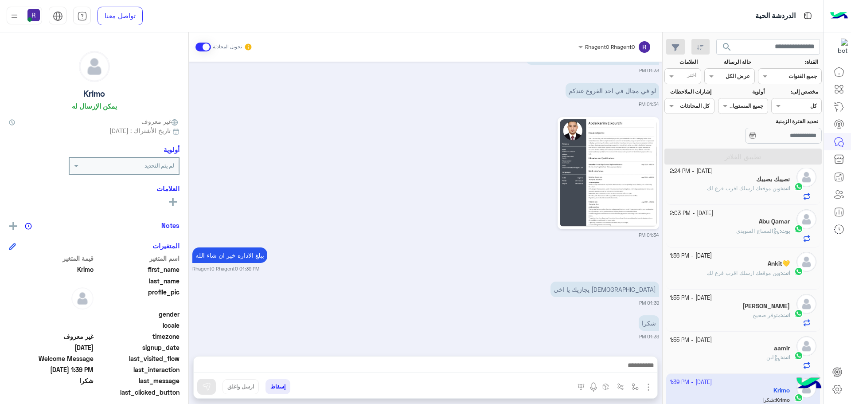
scroll to position [0, 0]
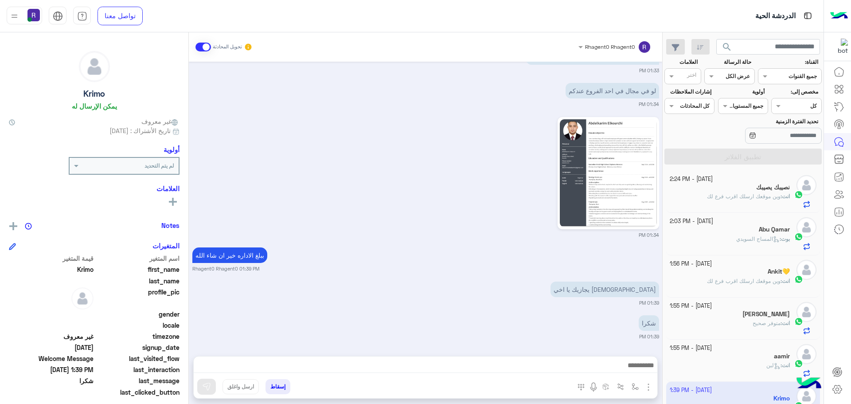
click at [701, 322] on div "انت : متوفر صحيح" at bounding box center [730, 327] width 121 height 16
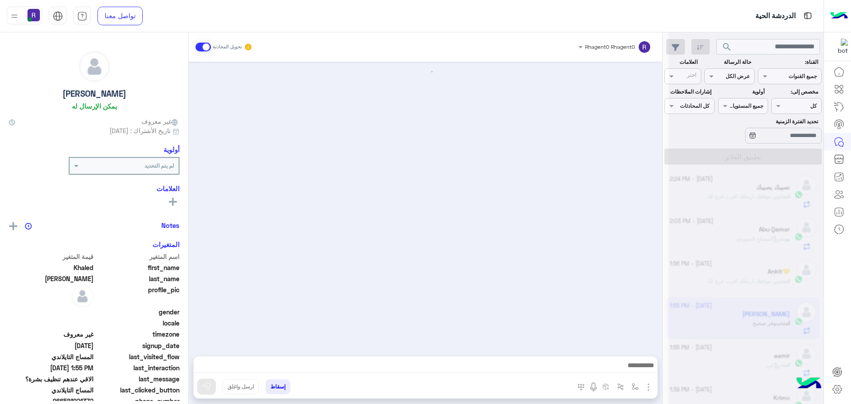
scroll to position [1184, 0]
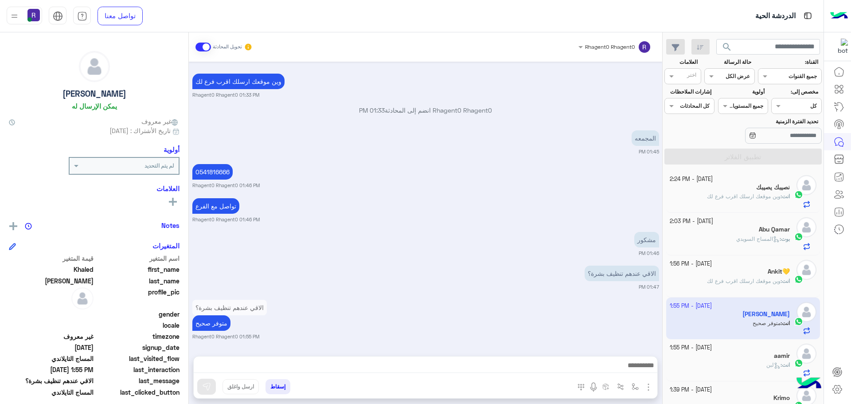
click at [745, 270] on div "Ankit💛" at bounding box center [730, 272] width 121 height 9
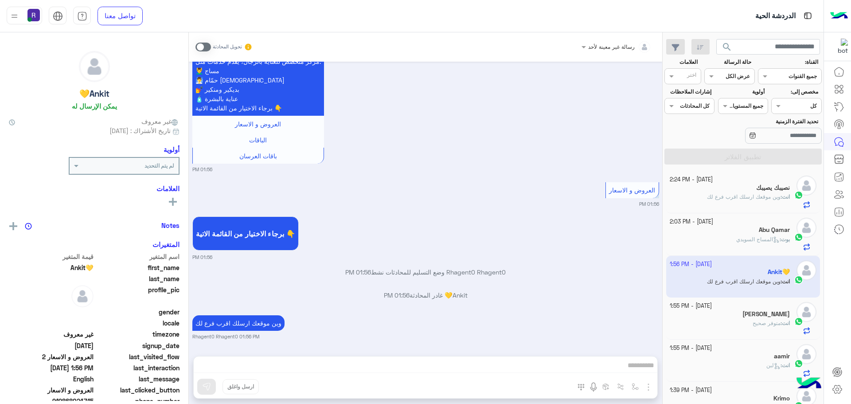
click at [747, 207] on div "انت : وين موقعك ارسلك اقرب فرع لك" at bounding box center [730, 201] width 121 height 16
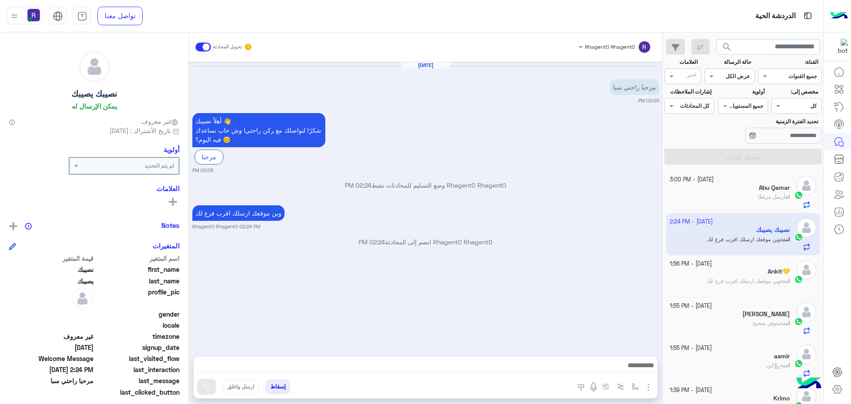
click at [649, 383] on img "button" at bounding box center [648, 387] width 11 height 11
click at [639, 353] on span "المرفقات" at bounding box center [626, 350] width 27 height 10
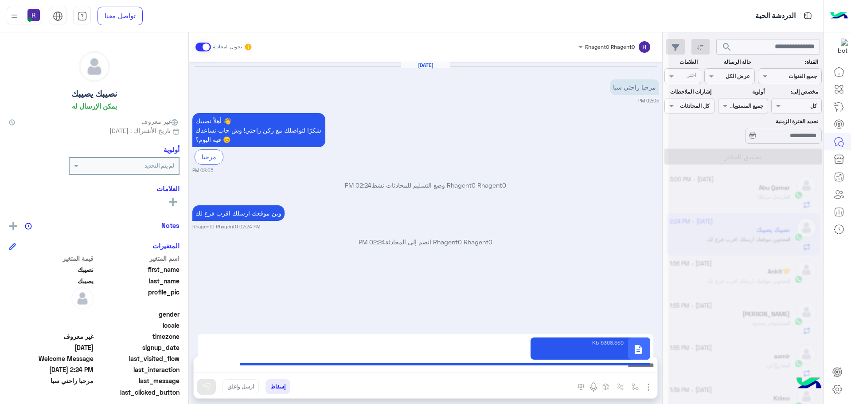
type textarea "**********"
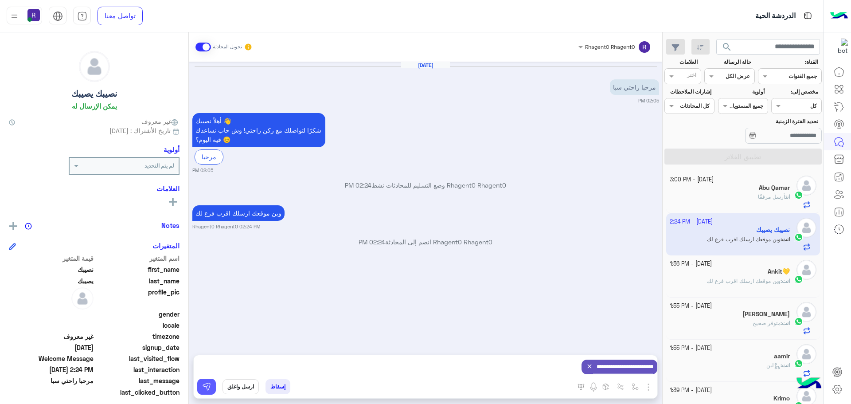
click at [205, 388] on img at bounding box center [206, 386] width 9 height 9
click at [646, 390] on img "button" at bounding box center [648, 387] width 11 height 11
click at [636, 364] on span "الصور" at bounding box center [631, 368] width 16 height 10
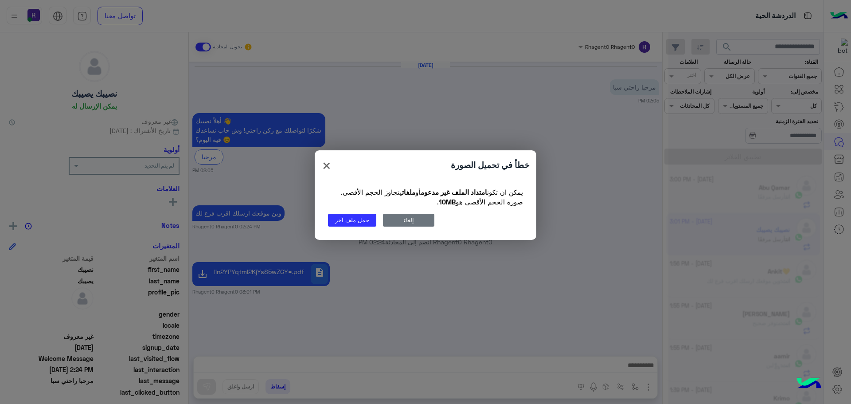
click at [399, 221] on button "إلغاء" at bounding box center [408, 220] width 51 height 13
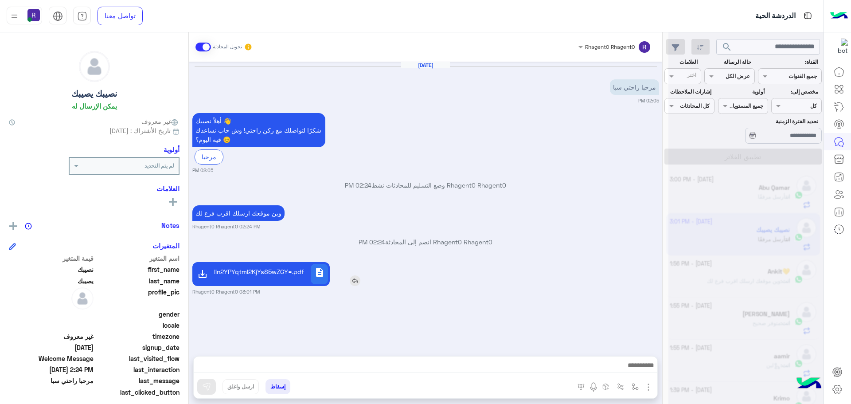
click at [204, 275] on icon at bounding box center [202, 274] width 11 height 11
